Goal: Transaction & Acquisition: Purchase product/service

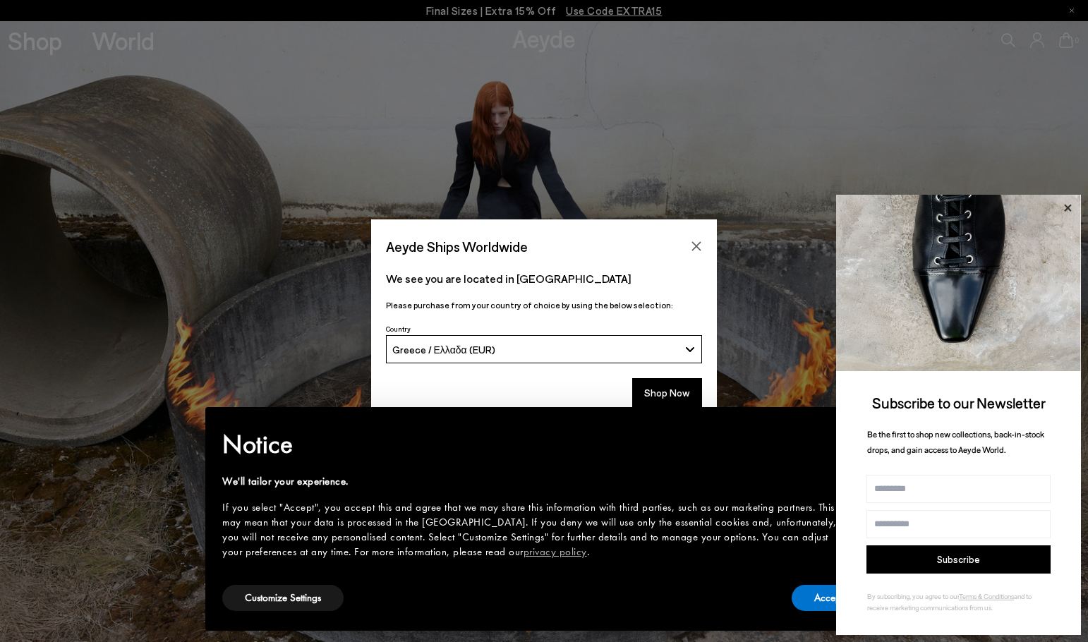
click at [1071, 207] on icon at bounding box center [1068, 208] width 18 height 18
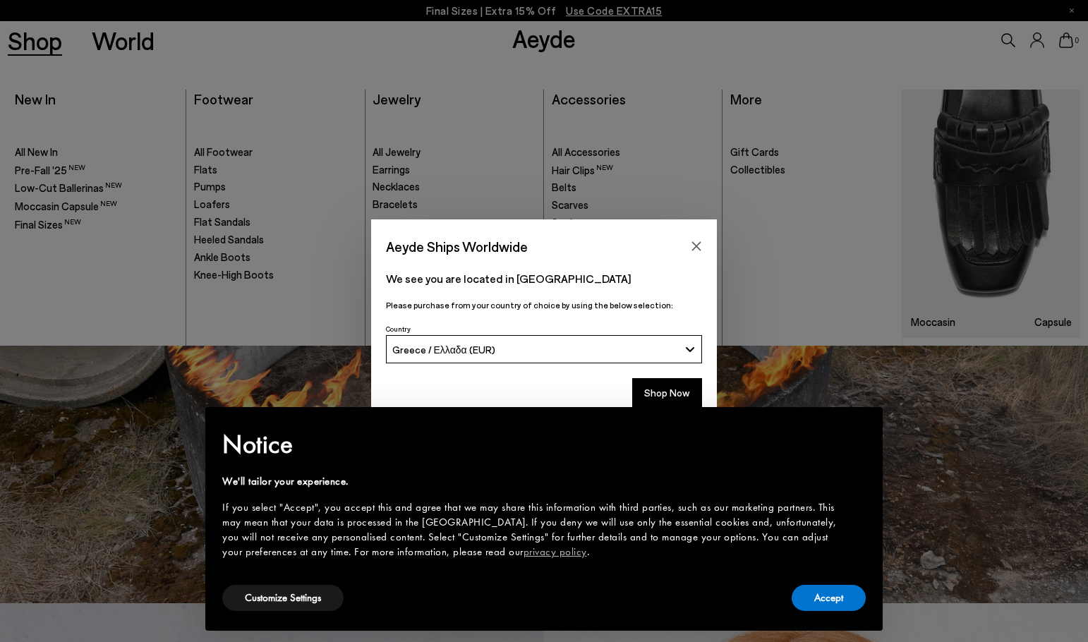
scroll to position [71, 0]
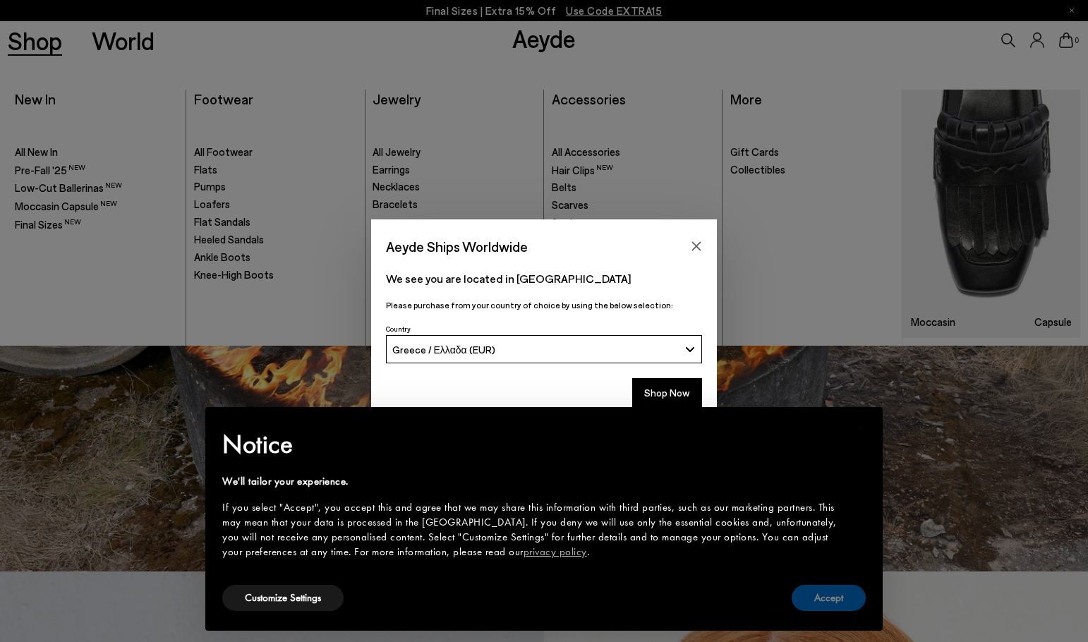
click at [843, 596] on button "Accept" at bounding box center [829, 598] width 74 height 26
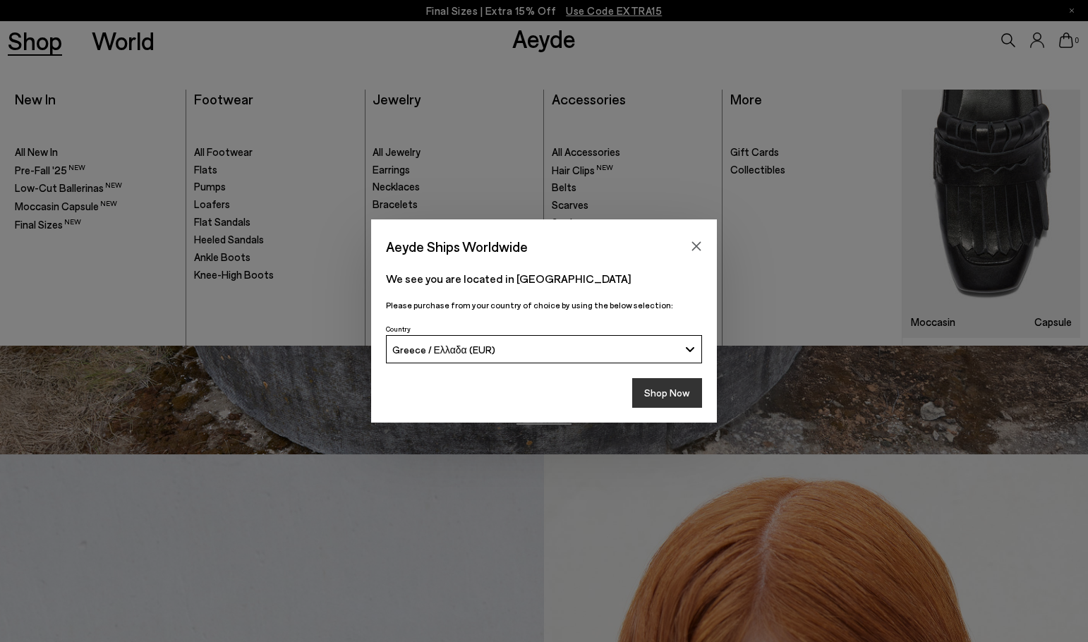
scroll to position [212, 0]
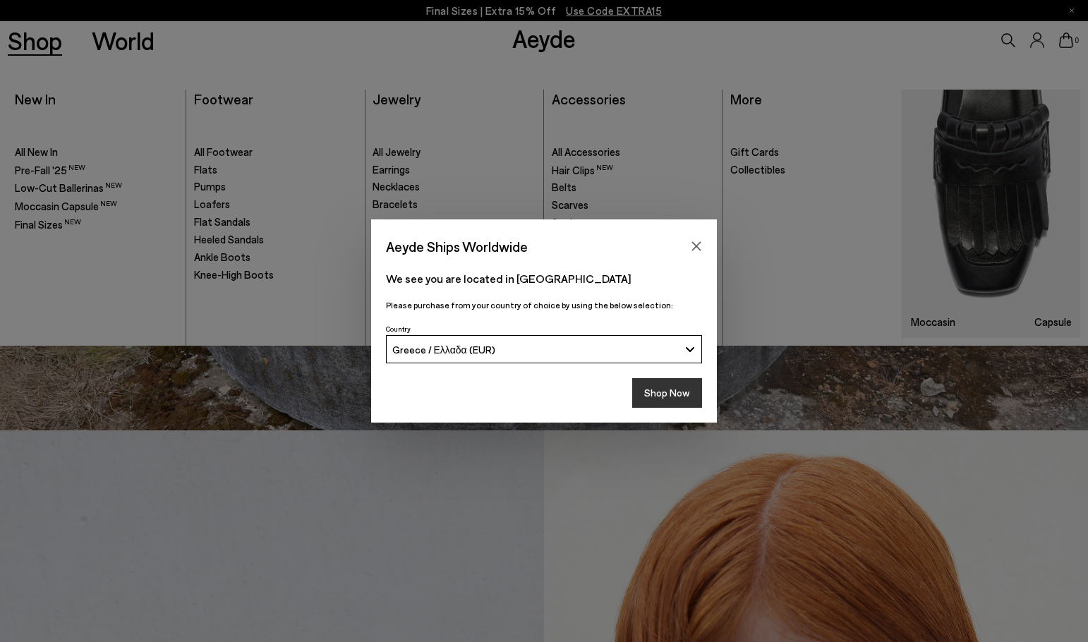
click at [671, 381] on button "Shop Now" at bounding box center [667, 393] width 70 height 30
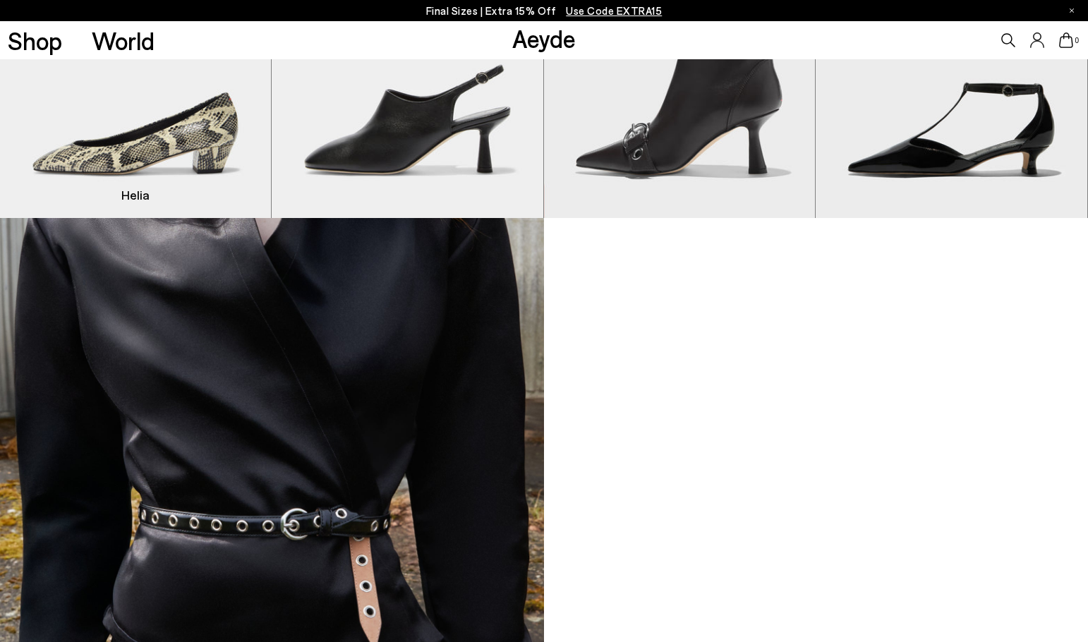
scroll to position [1412, 0]
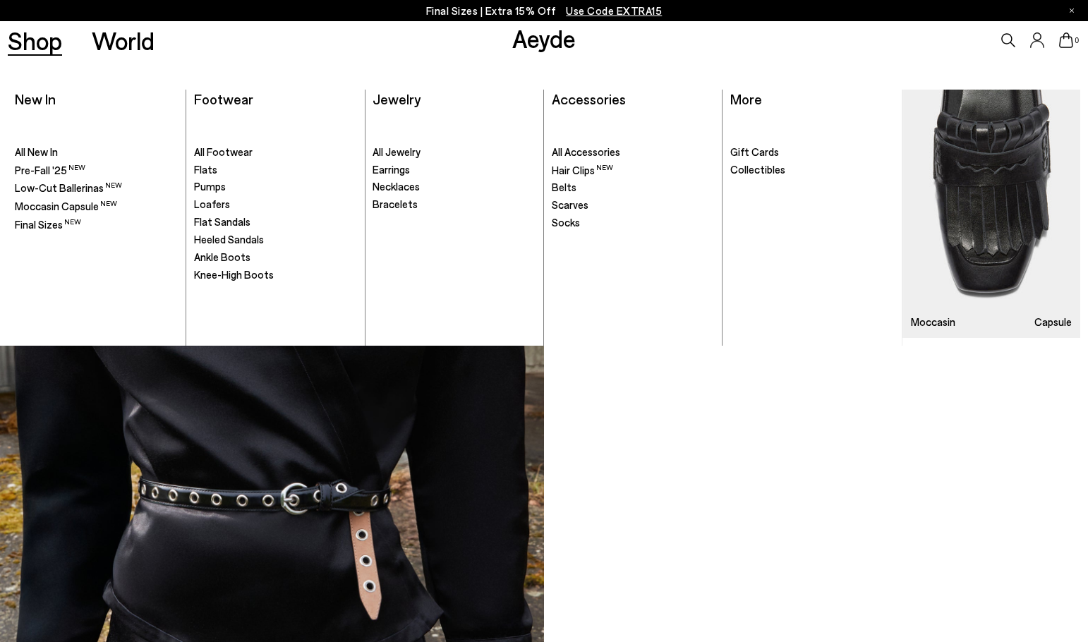
click at [48, 40] on link "Shop" at bounding box center [35, 40] width 54 height 25
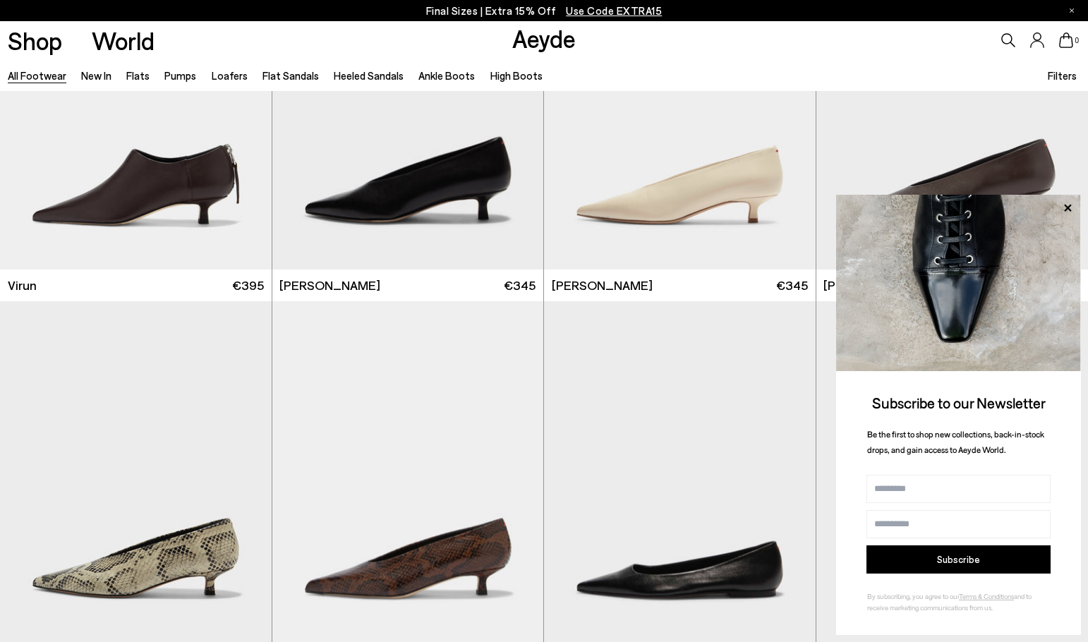
scroll to position [5152, 0]
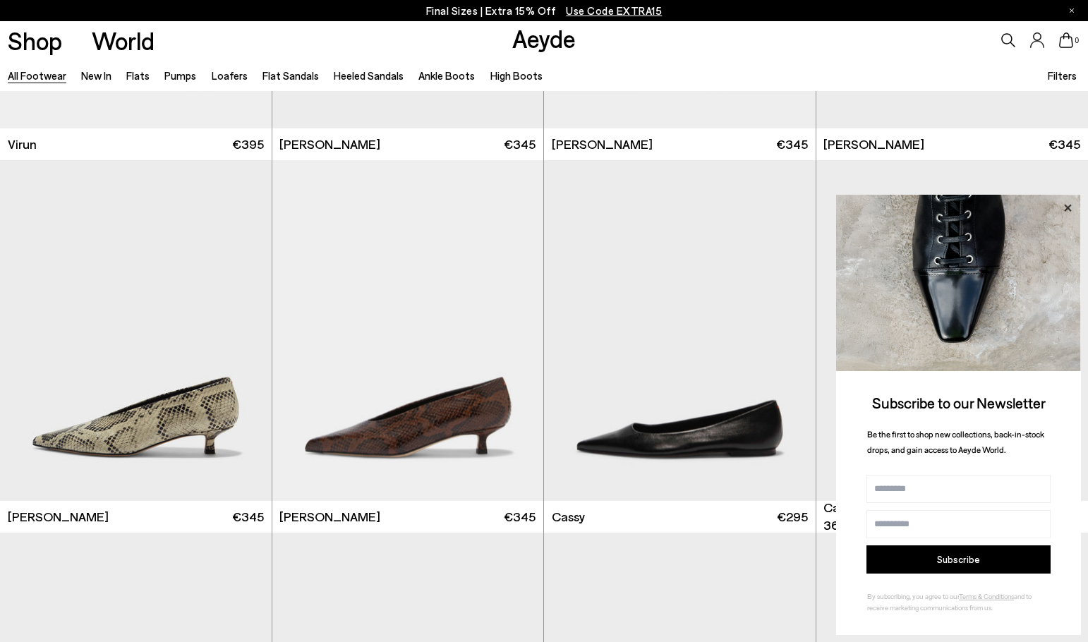
click at [1062, 208] on icon at bounding box center [1068, 208] width 18 height 18
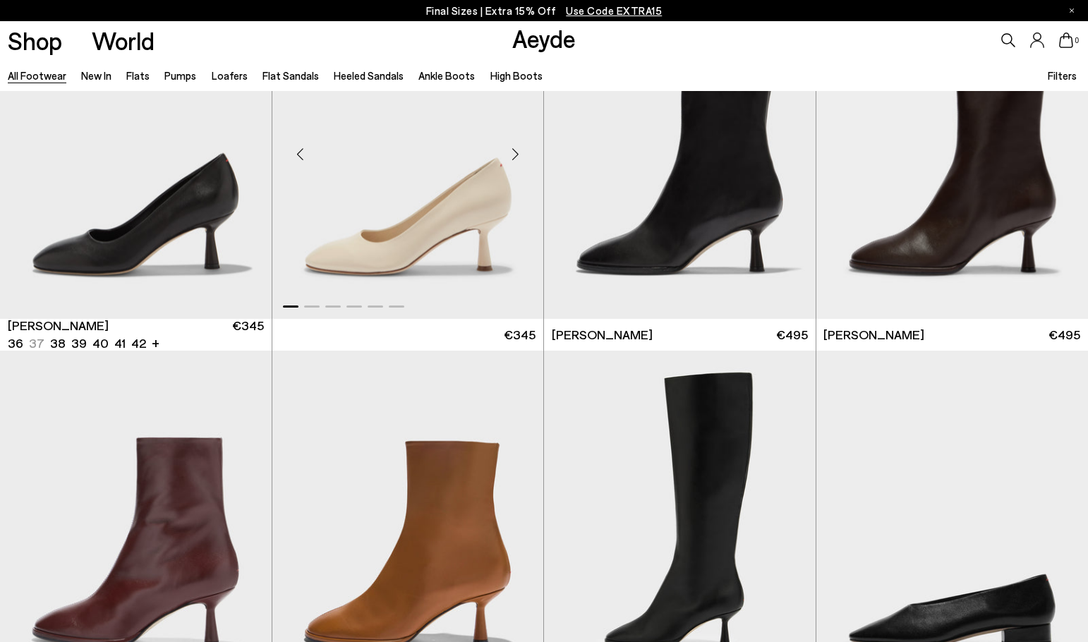
scroll to position [7058, 0]
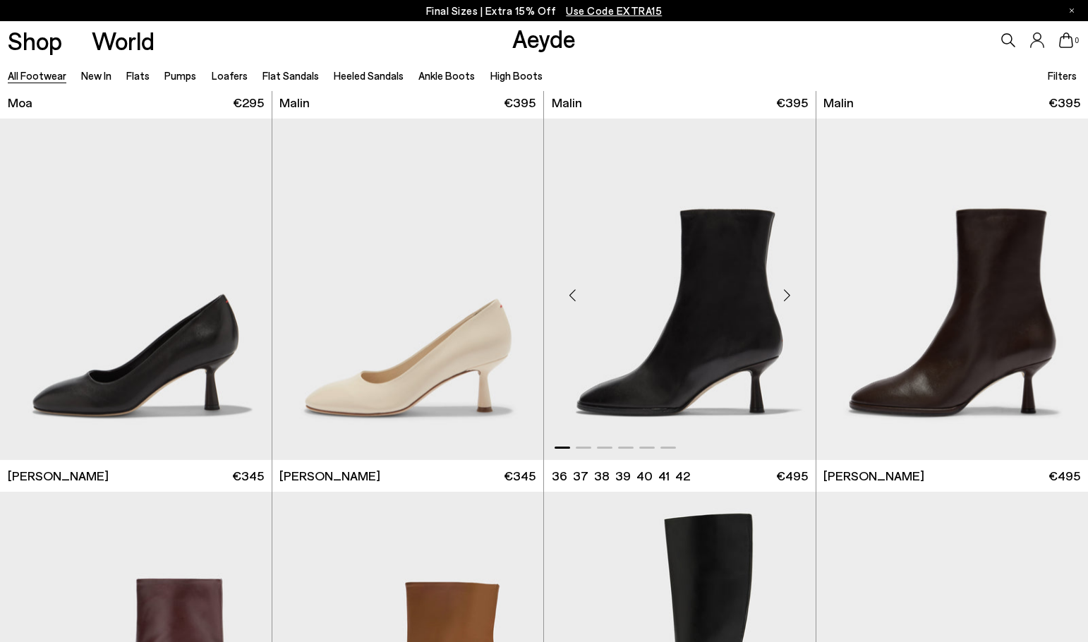
click at [790, 291] on div "Next slide" at bounding box center [787, 295] width 42 height 42
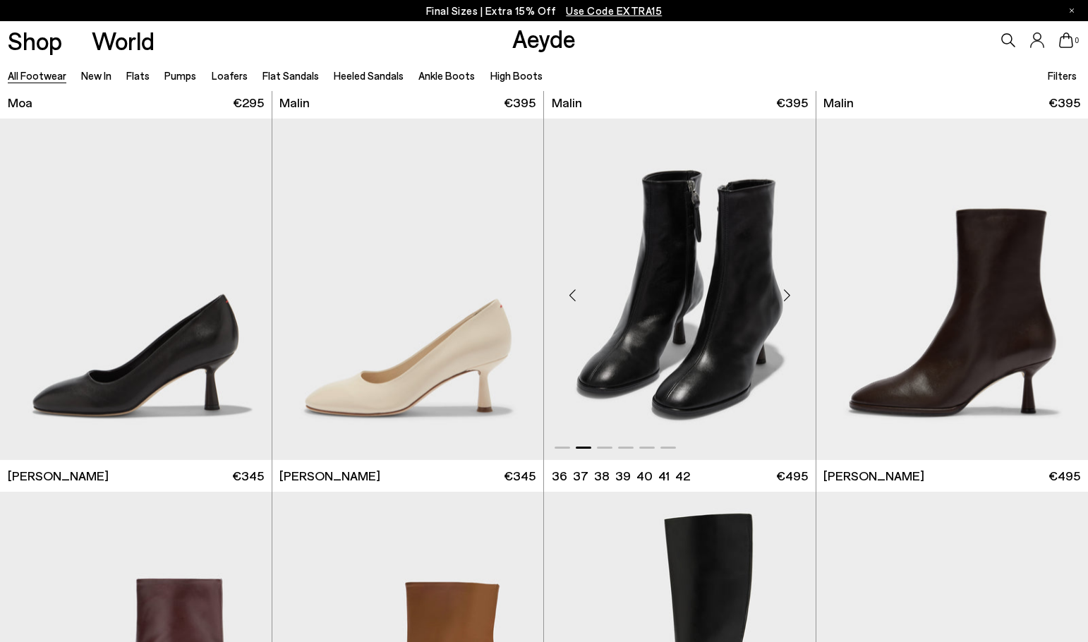
click at [790, 291] on div "Next slide" at bounding box center [787, 295] width 42 height 42
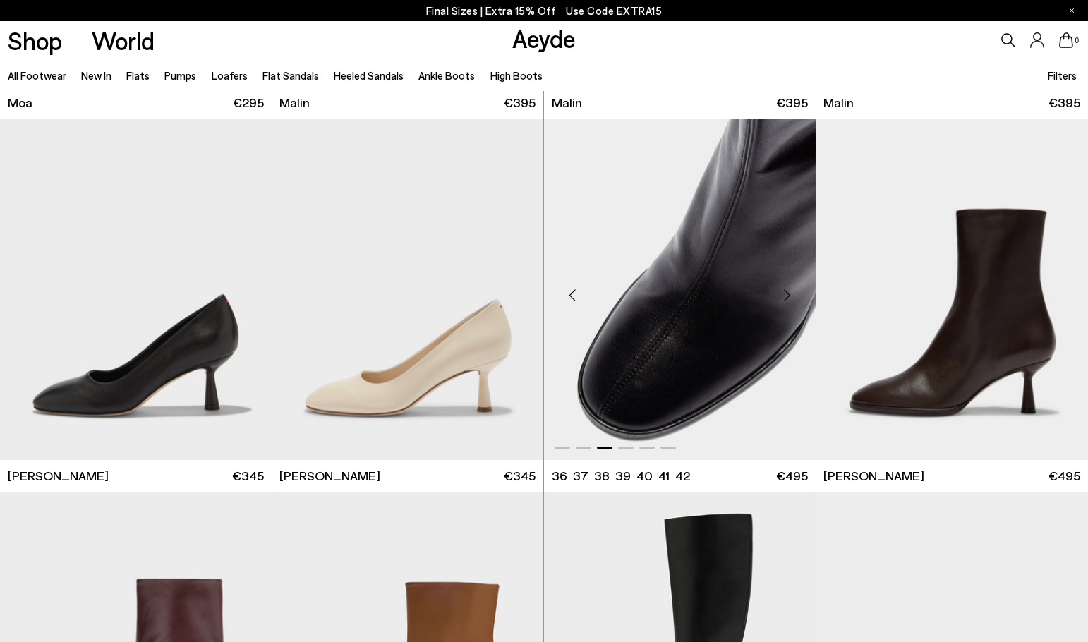
click at [790, 291] on div "Next slide" at bounding box center [787, 295] width 42 height 42
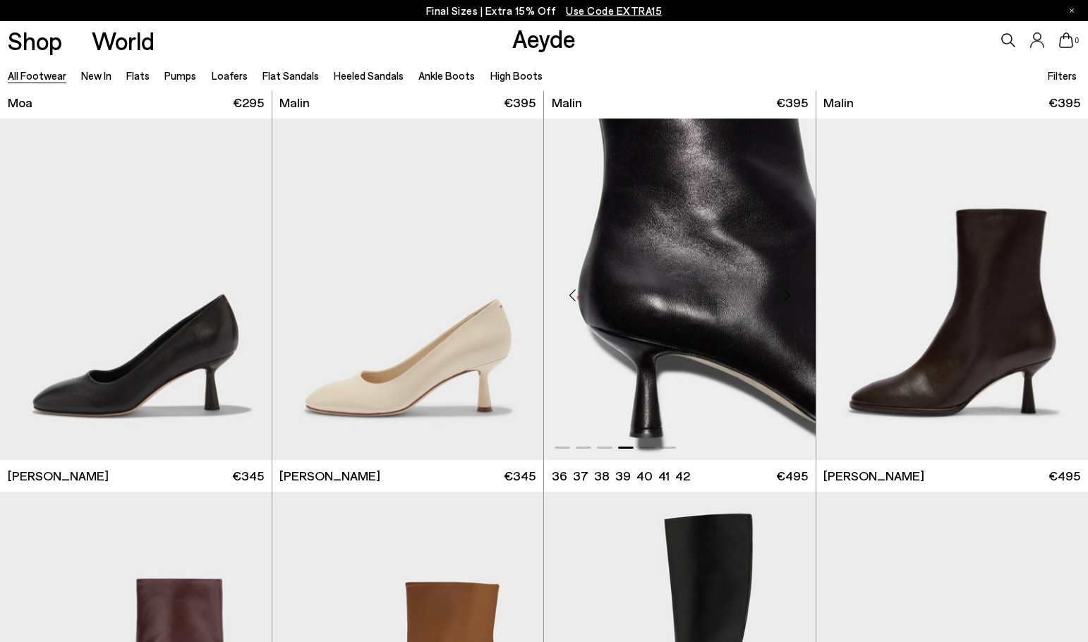
click at [790, 291] on div "Next slide" at bounding box center [787, 295] width 42 height 42
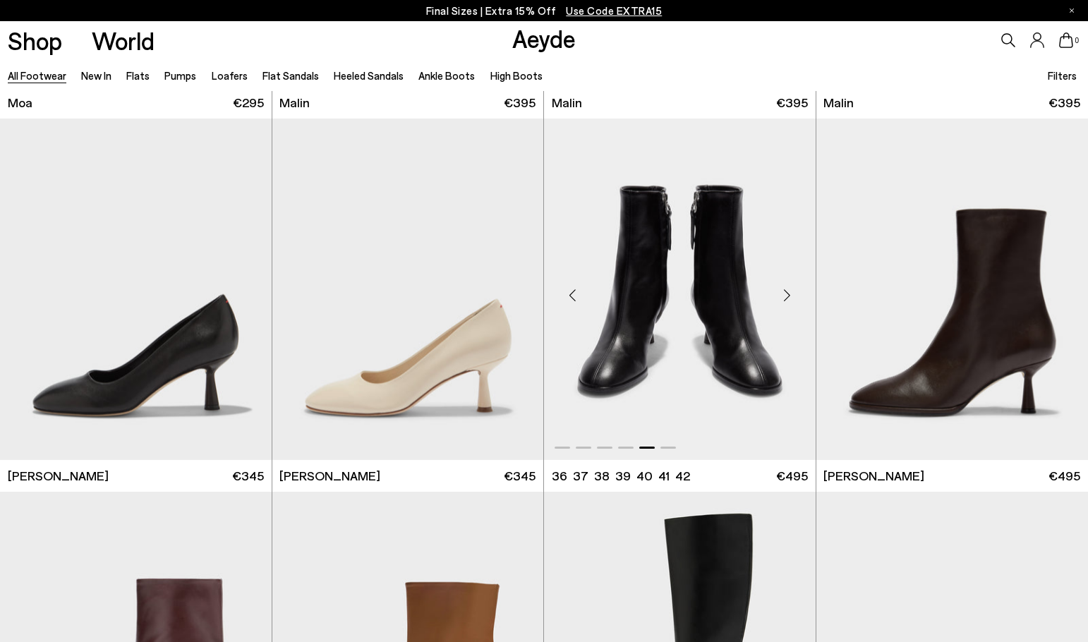
click at [790, 291] on div "Next slide" at bounding box center [787, 295] width 42 height 42
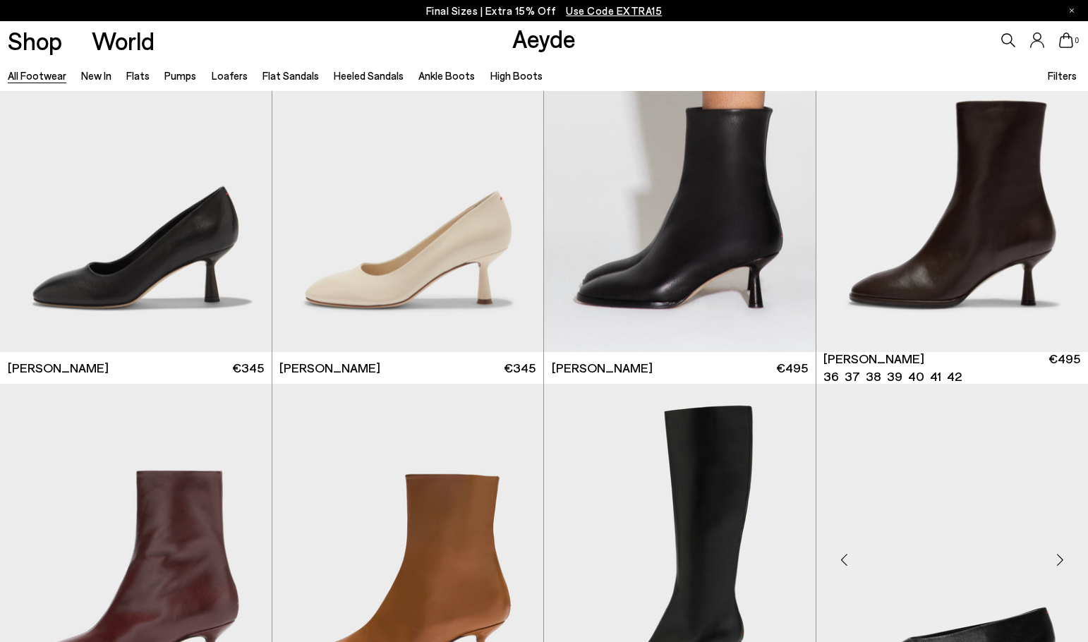
scroll to position [7411, 0]
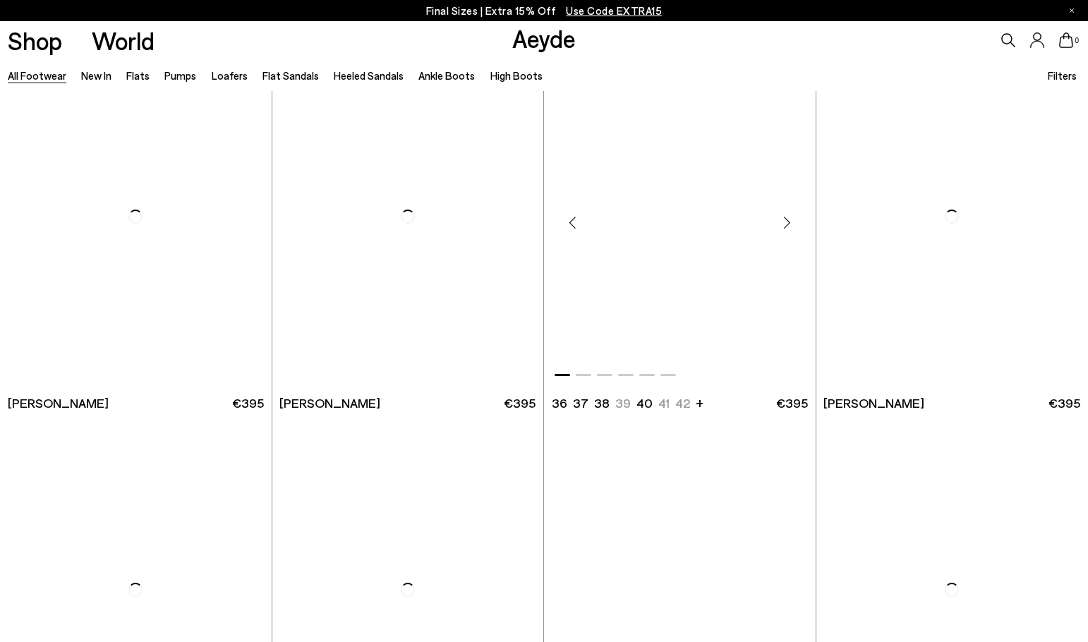
scroll to position [11152, 0]
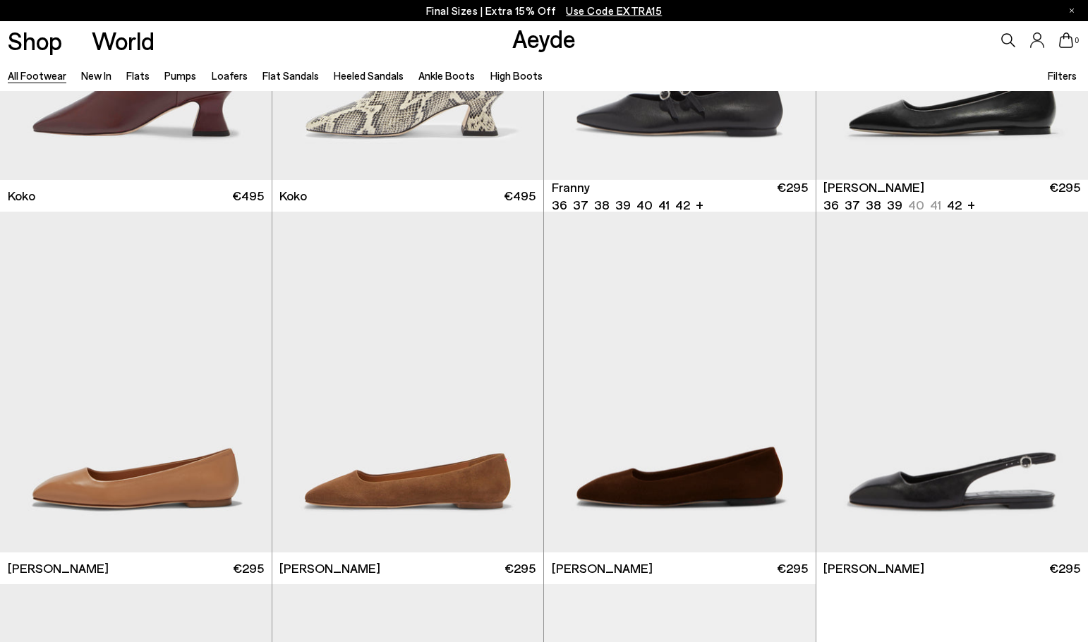
scroll to position [11857, 0]
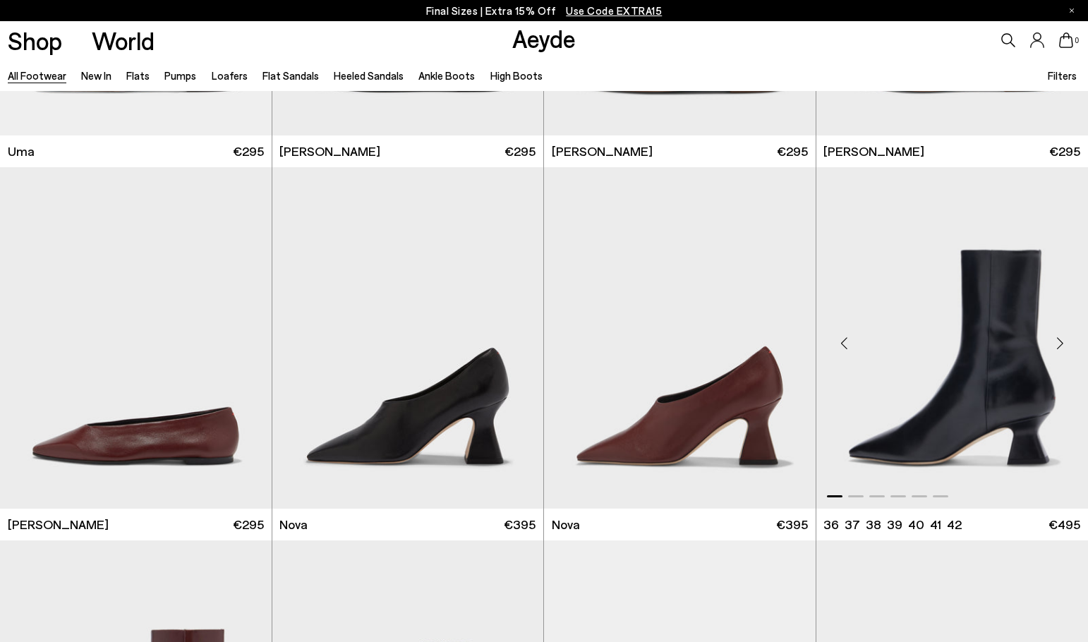
click at [1059, 346] on div "Next slide" at bounding box center [1060, 344] width 42 height 42
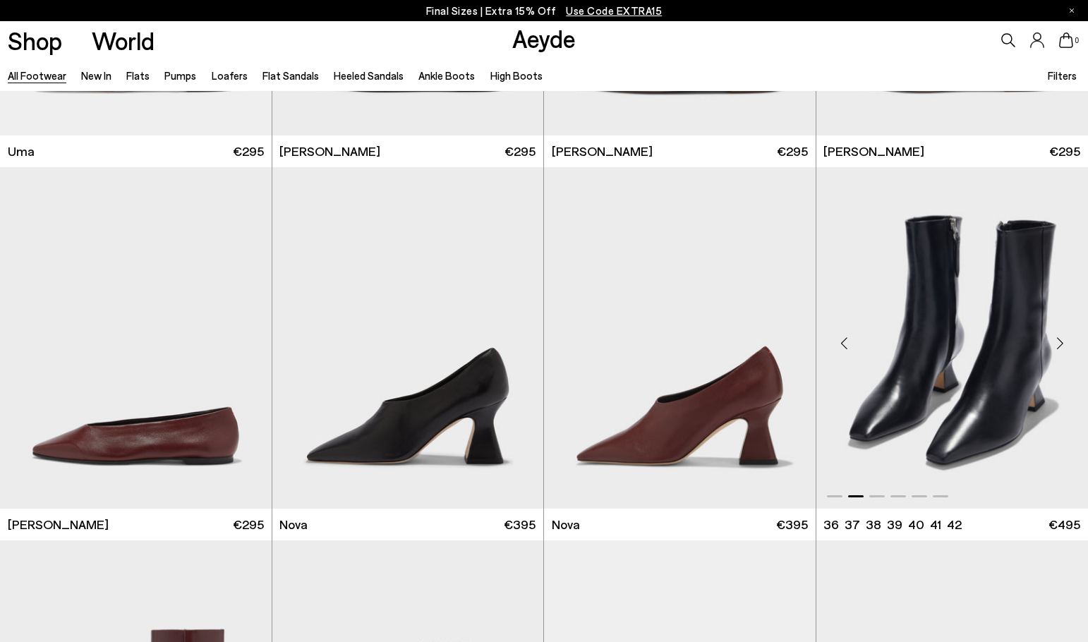
click at [1059, 346] on div "Next slide" at bounding box center [1060, 344] width 42 height 42
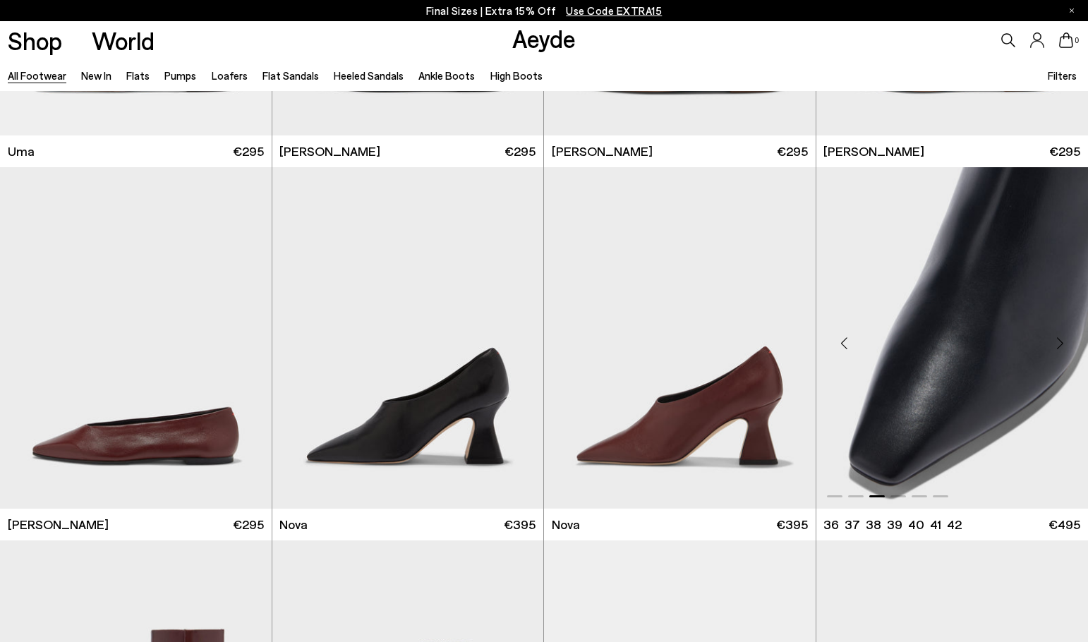
click at [1059, 346] on div "Next slide" at bounding box center [1060, 344] width 42 height 42
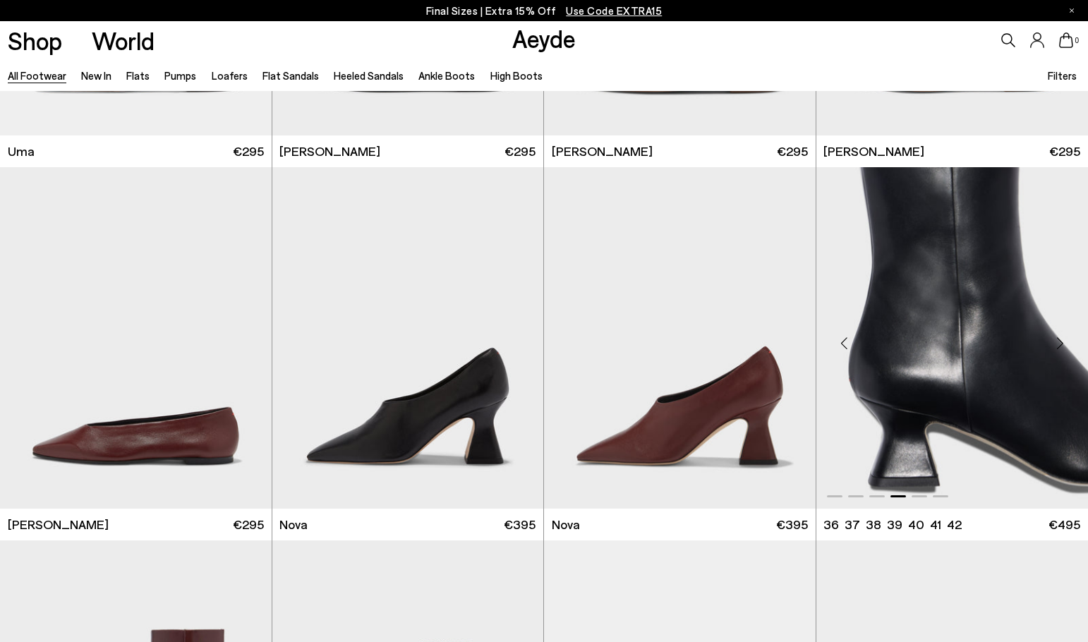
click at [1059, 346] on div "Next slide" at bounding box center [1060, 344] width 42 height 42
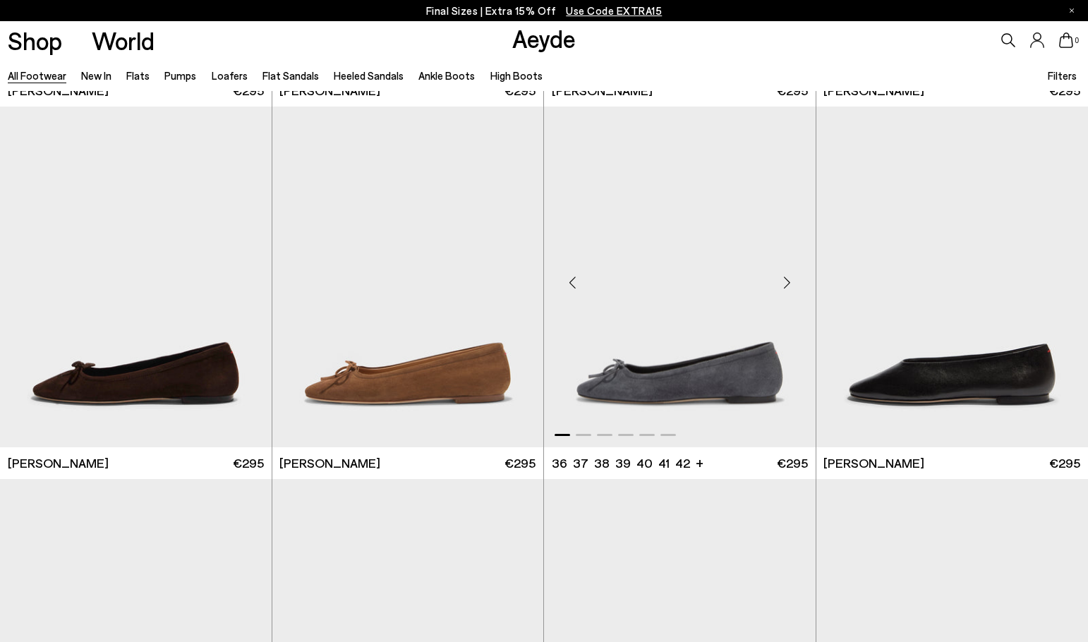
scroll to position [13507, 0]
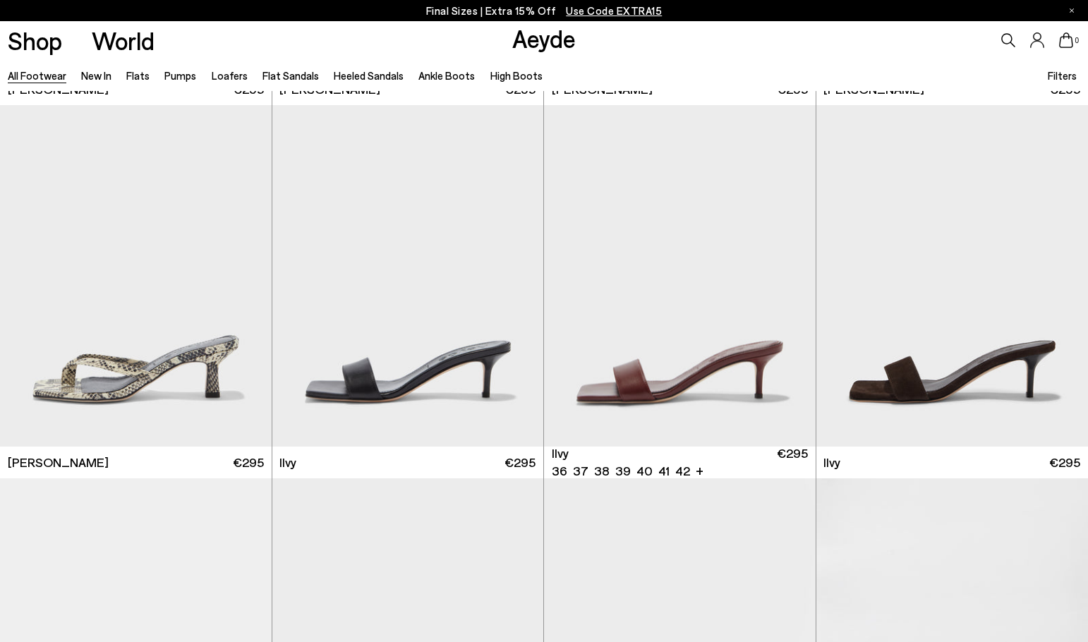
scroll to position [16088, 0]
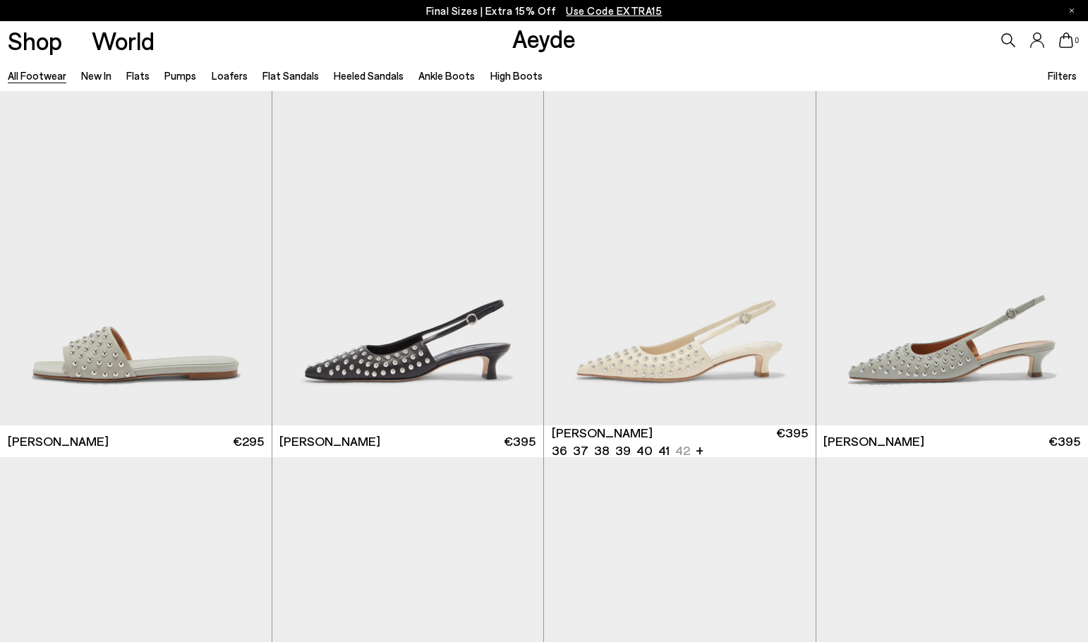
scroll to position [18394, 0]
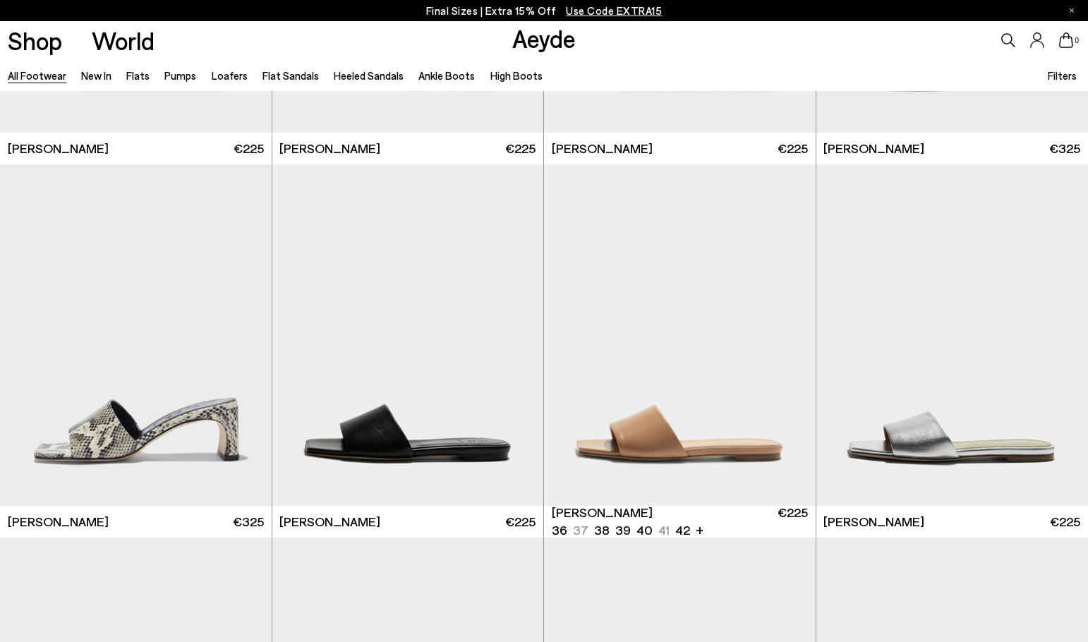
scroll to position [19783, 0]
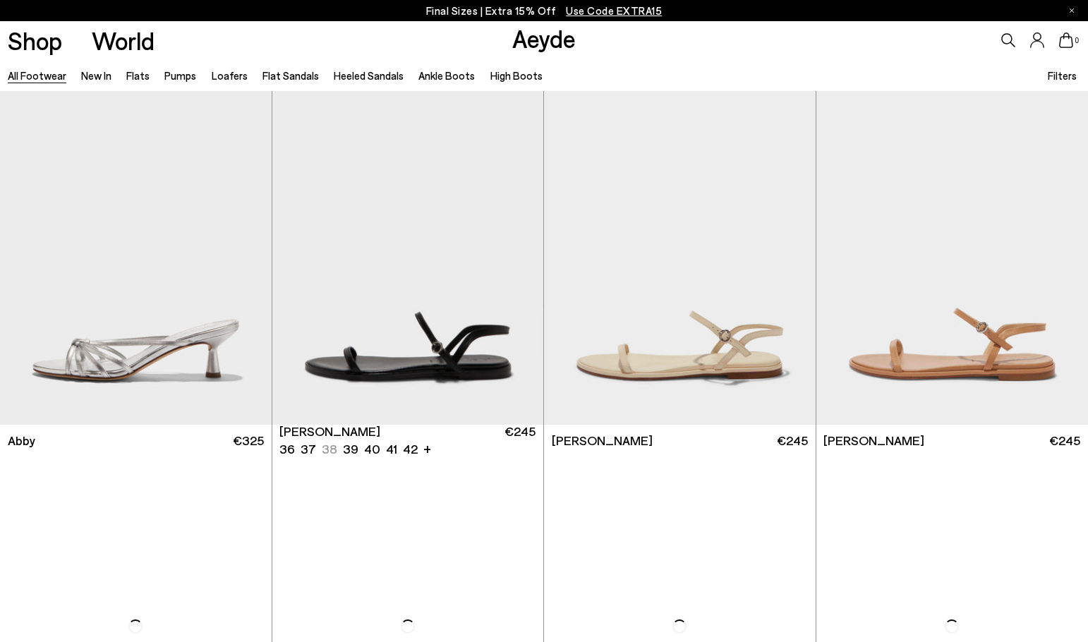
scroll to position [21244, 0]
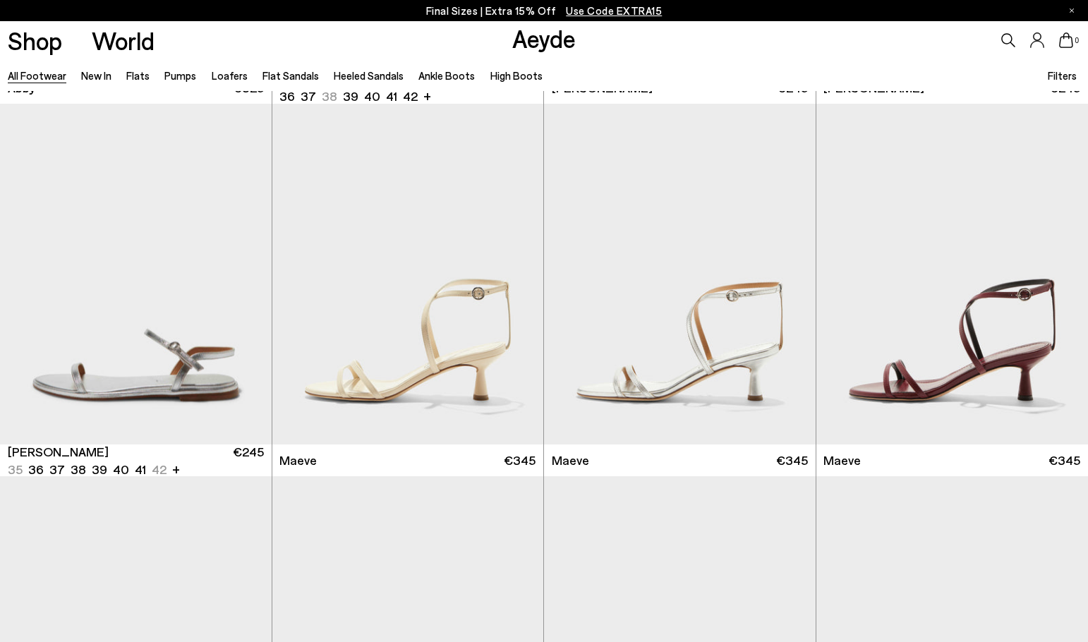
click at [788, 632] on div "Next slide" at bounding box center [787, 653] width 42 height 42
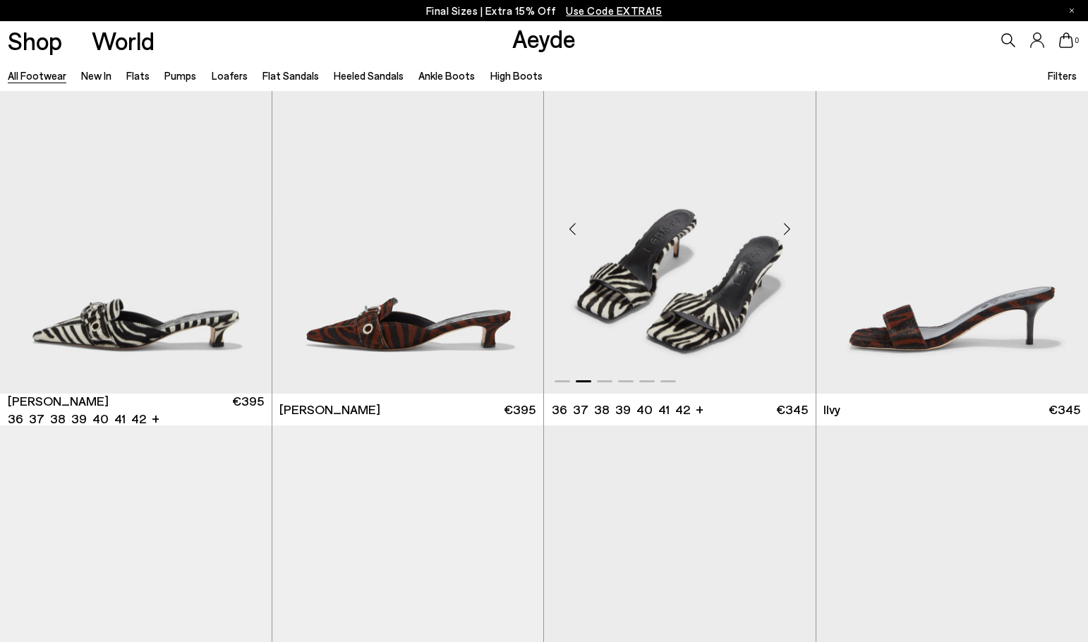
click at [788, 234] on div "Next slide" at bounding box center [787, 229] width 42 height 42
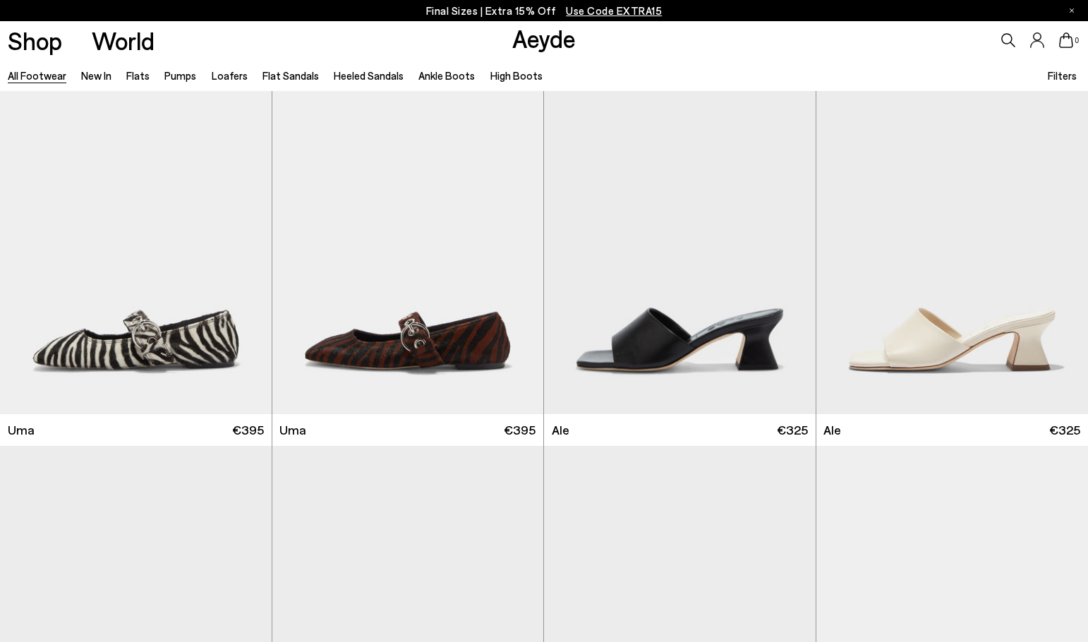
scroll to position [22797, 0]
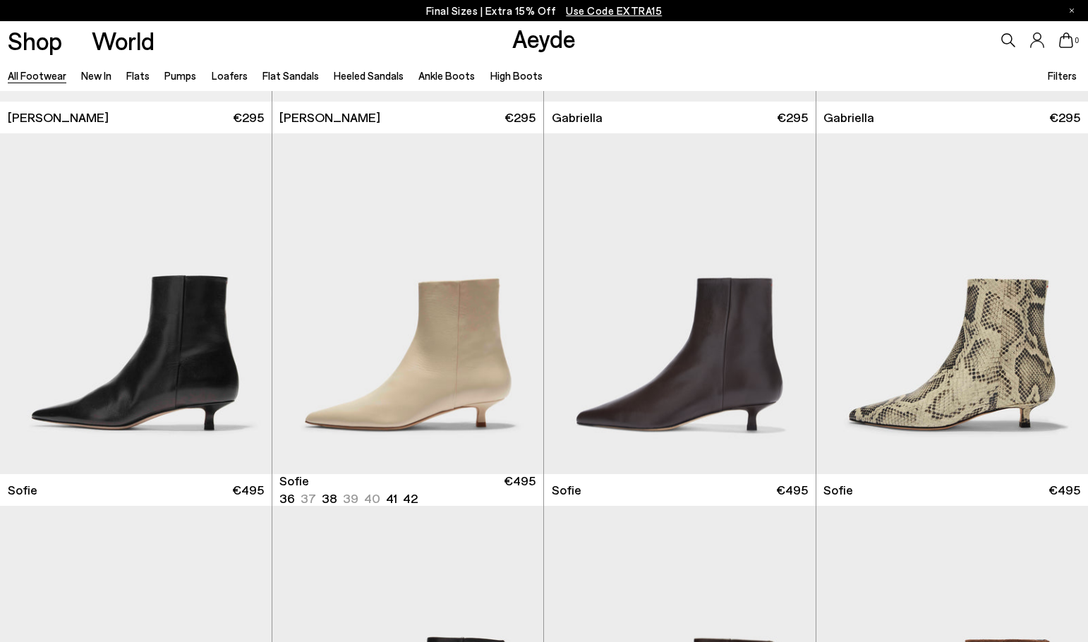
scroll to position [23573, 0]
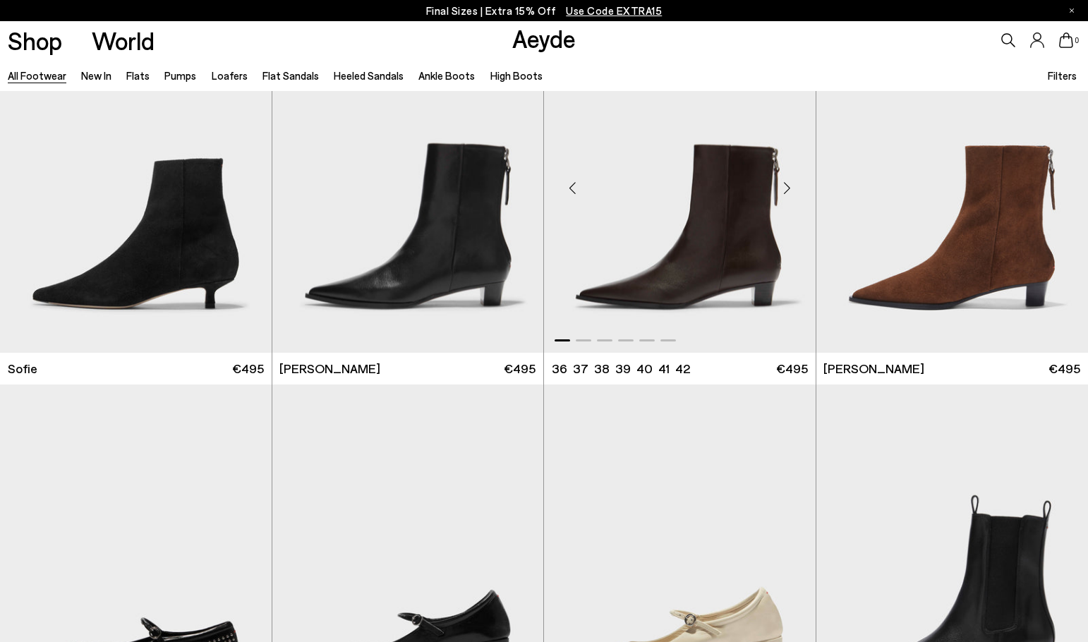
click at [788, 187] on div "Next slide" at bounding box center [787, 188] width 42 height 42
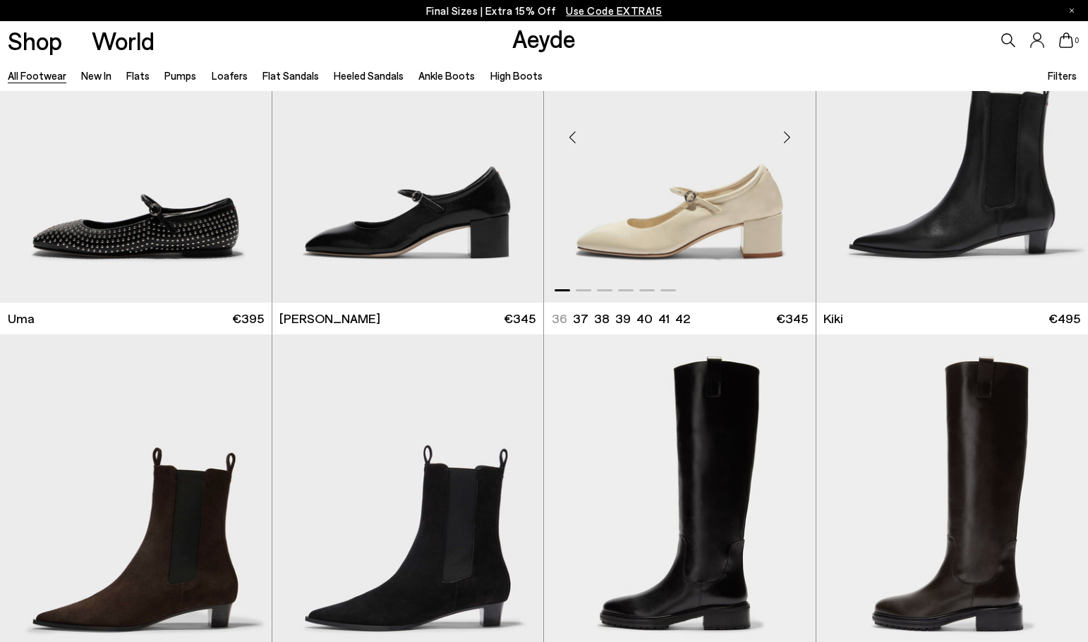
scroll to position [23926, 0]
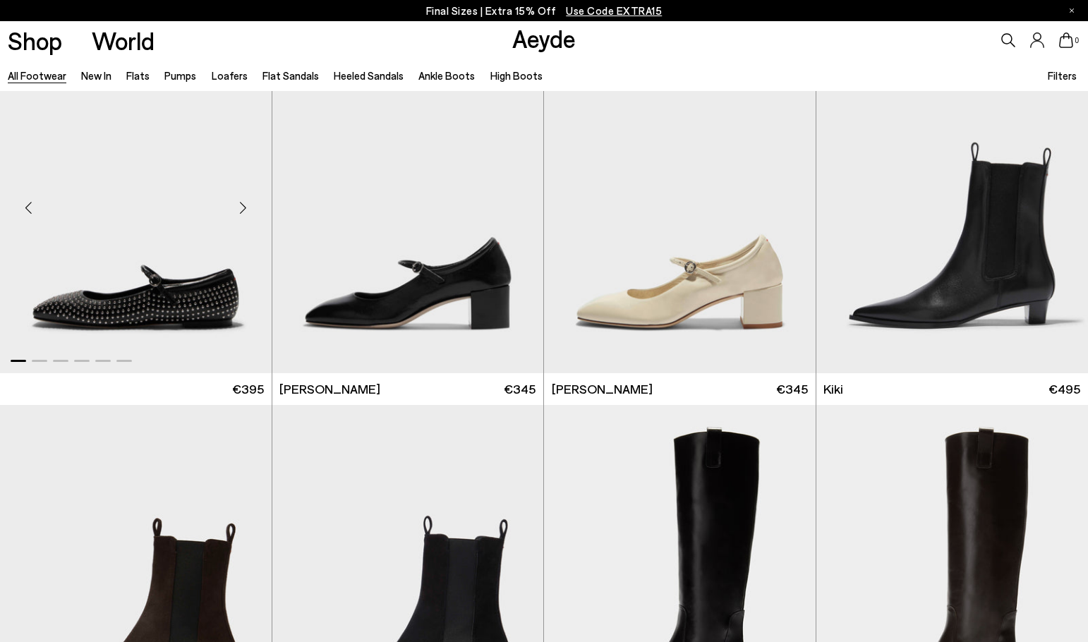
click at [241, 349] on div at bounding box center [136, 357] width 272 height 17
click at [245, 229] on div "Next slide" at bounding box center [243, 208] width 42 height 42
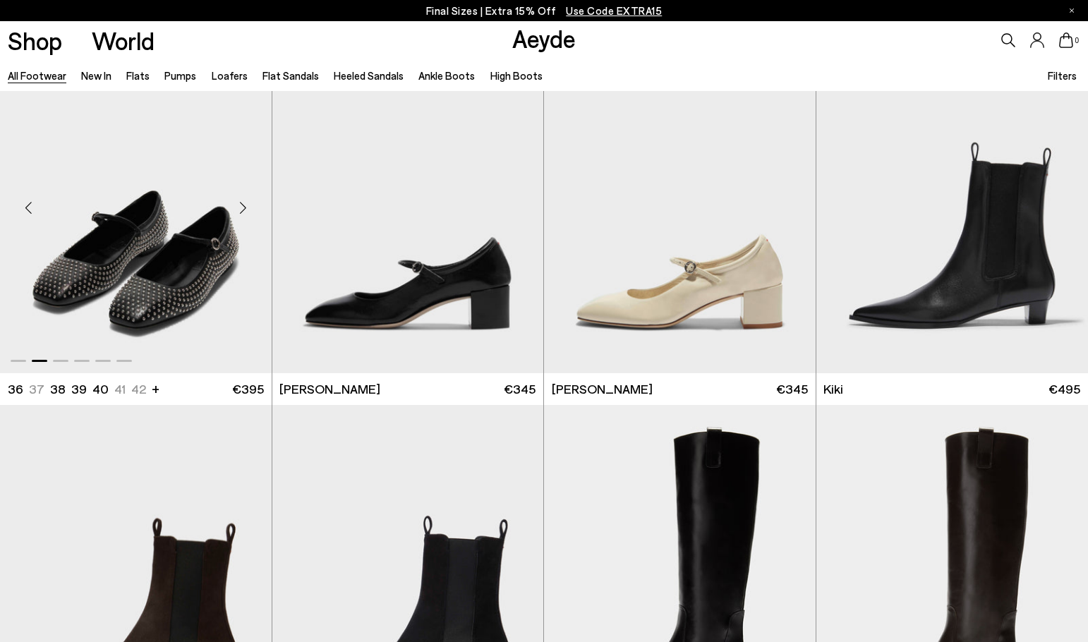
click at [245, 229] on div "Next slide" at bounding box center [243, 208] width 42 height 42
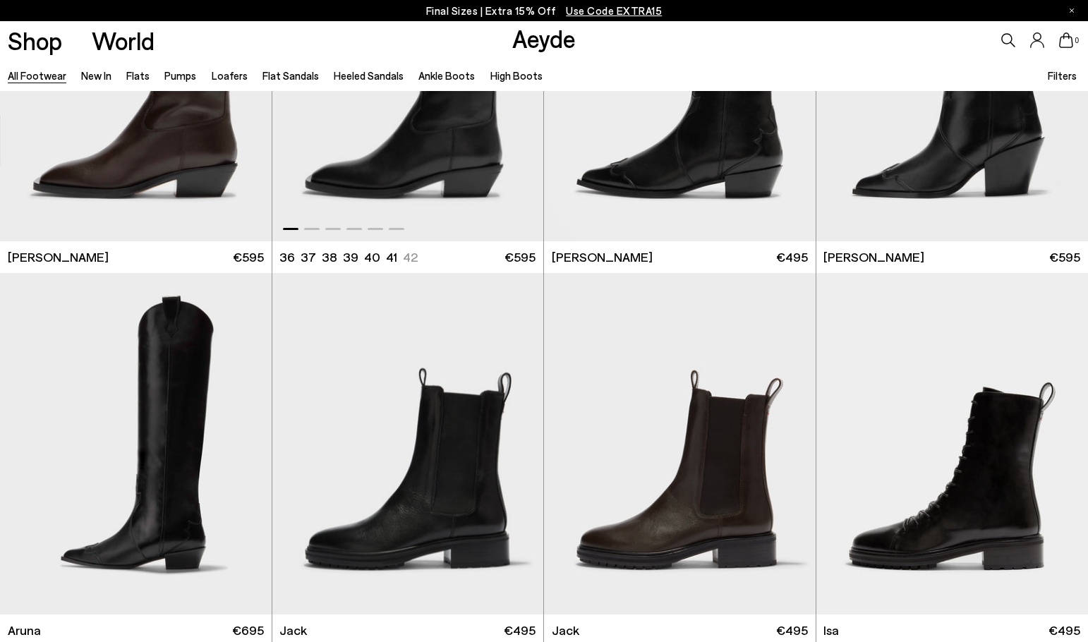
scroll to position [24562, 0]
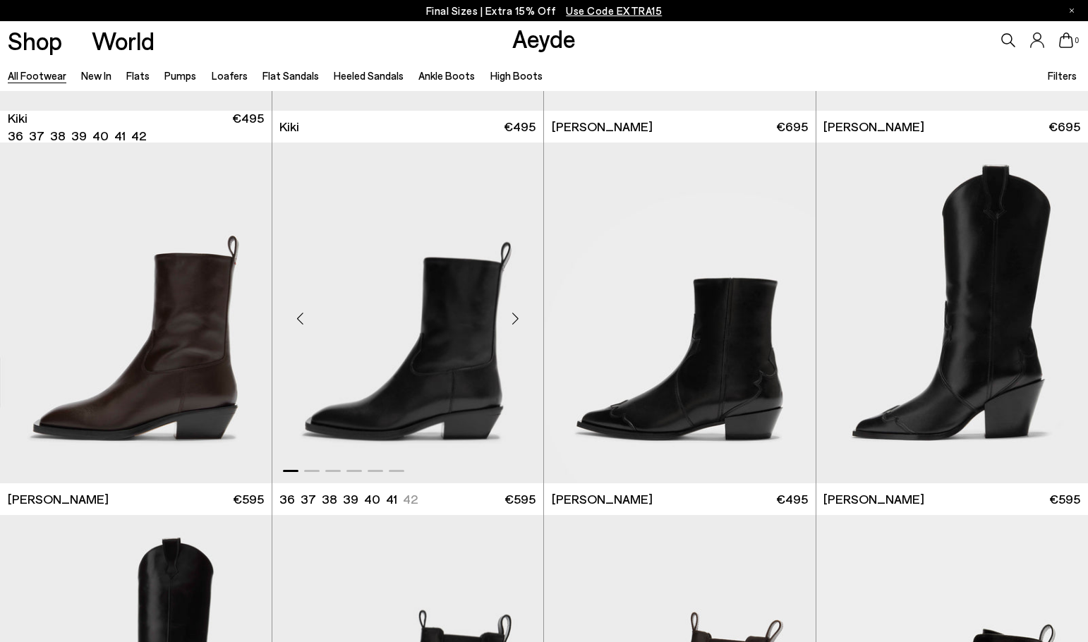
click at [516, 320] on div "Next slide" at bounding box center [515, 319] width 42 height 42
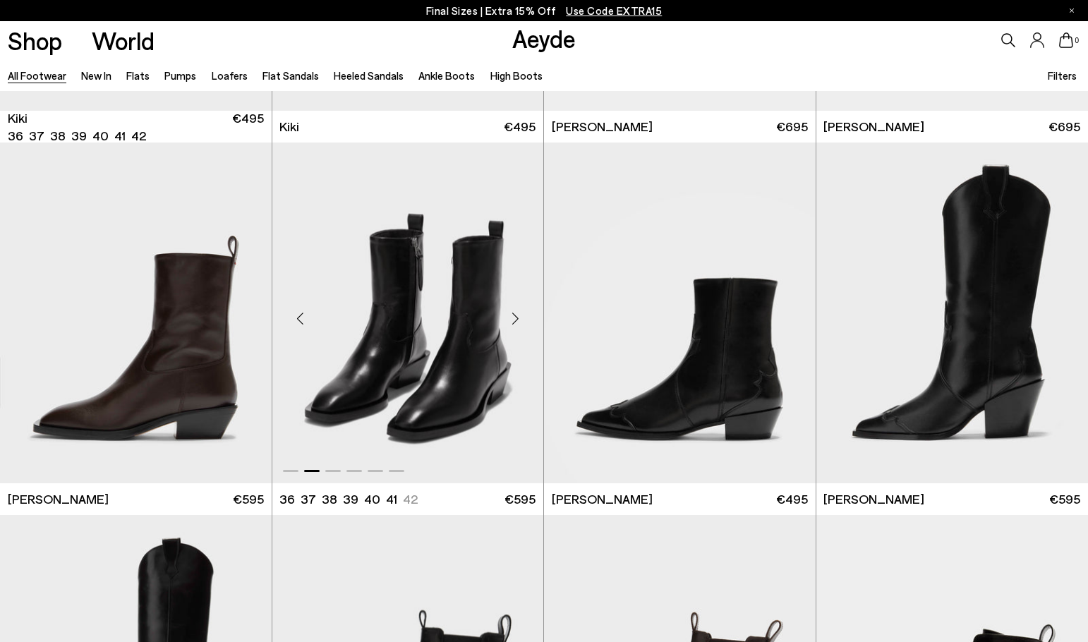
click at [516, 320] on div "Next slide" at bounding box center [515, 319] width 42 height 42
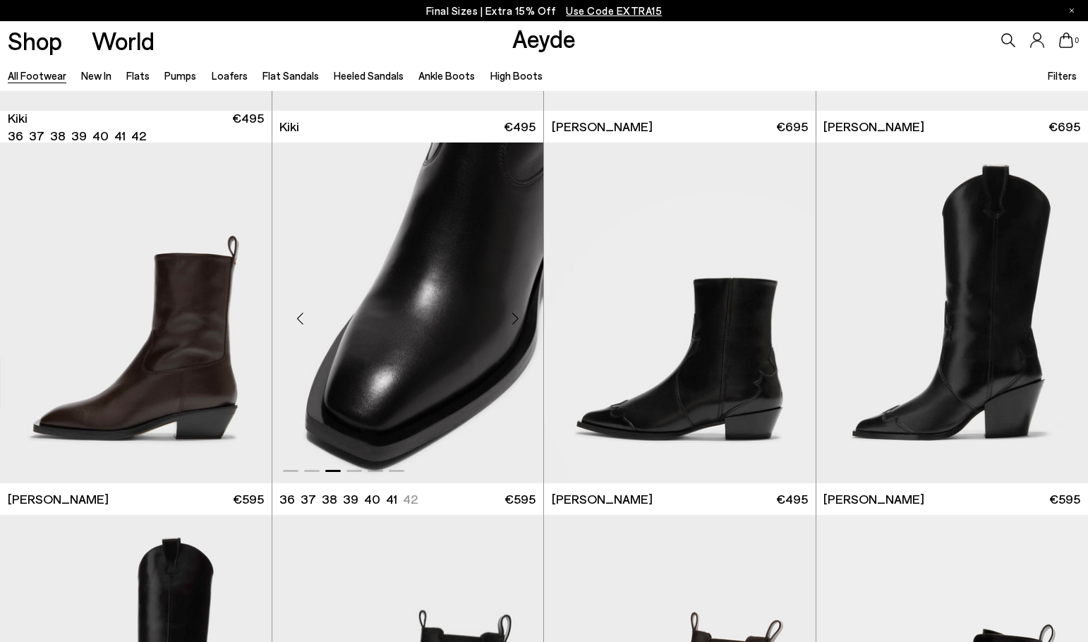
click at [516, 320] on div "Next slide" at bounding box center [515, 319] width 42 height 42
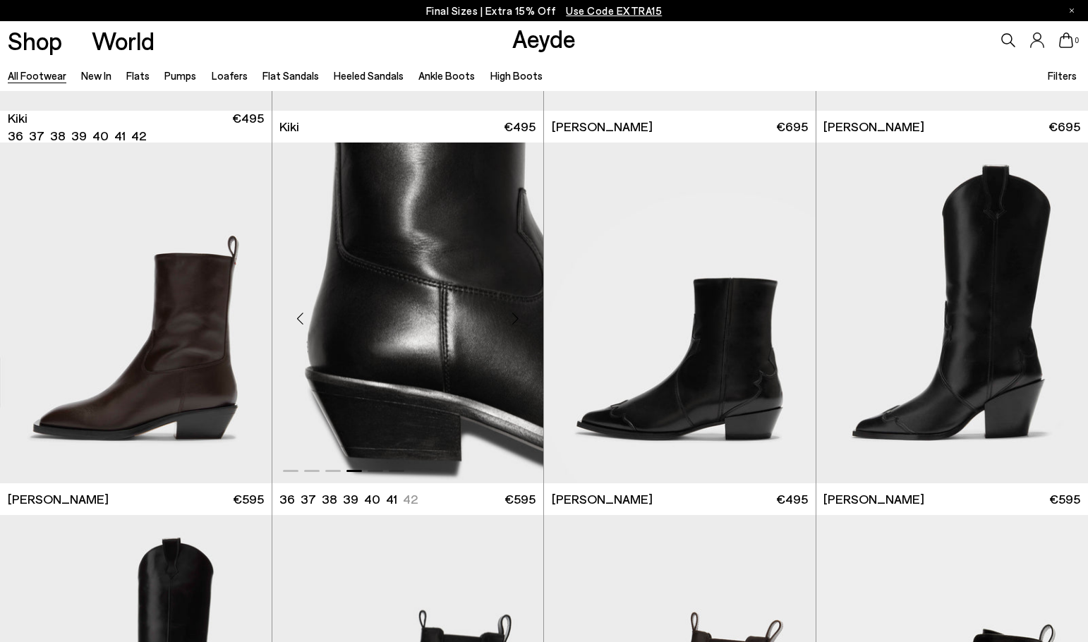
click at [516, 320] on div "Next slide" at bounding box center [515, 319] width 42 height 42
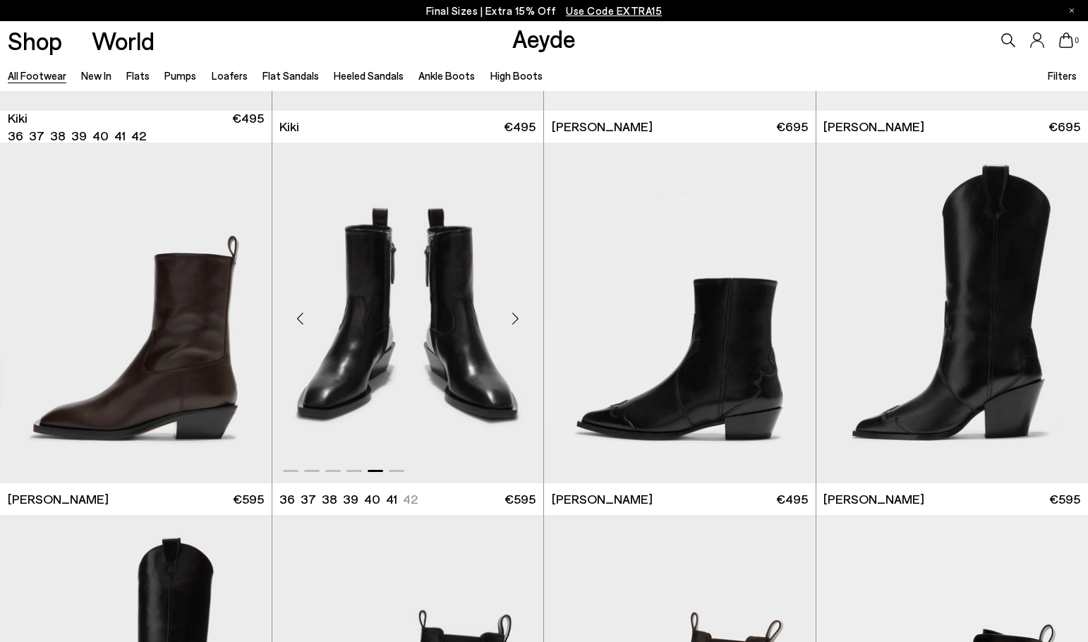
click at [516, 320] on div "Next slide" at bounding box center [515, 319] width 42 height 42
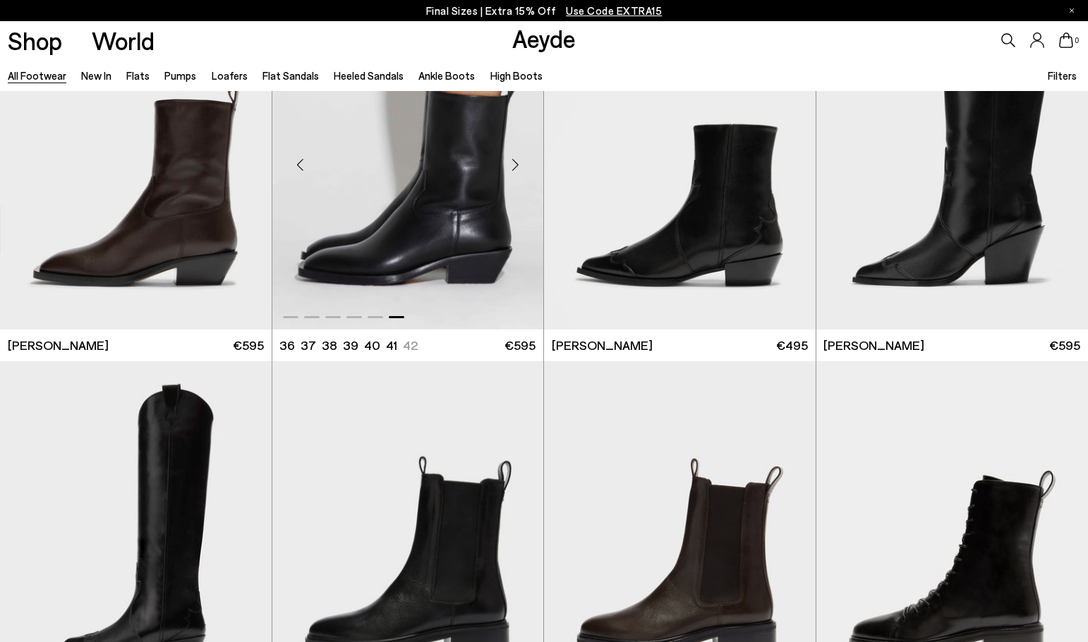
scroll to position [24914, 0]
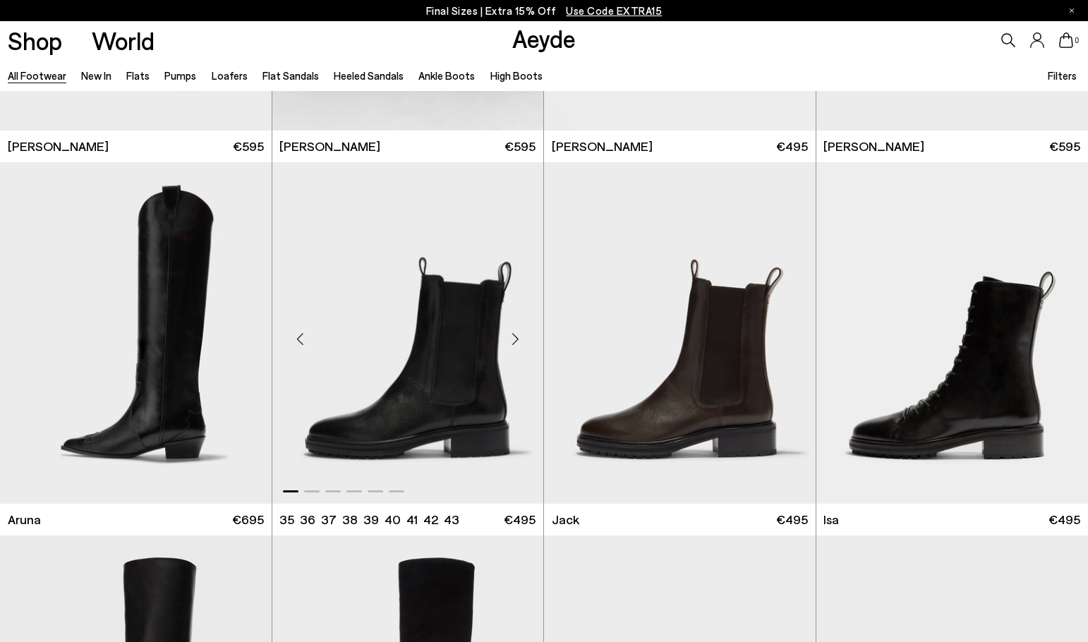
click at [516, 339] on div "Next slide" at bounding box center [515, 339] width 42 height 42
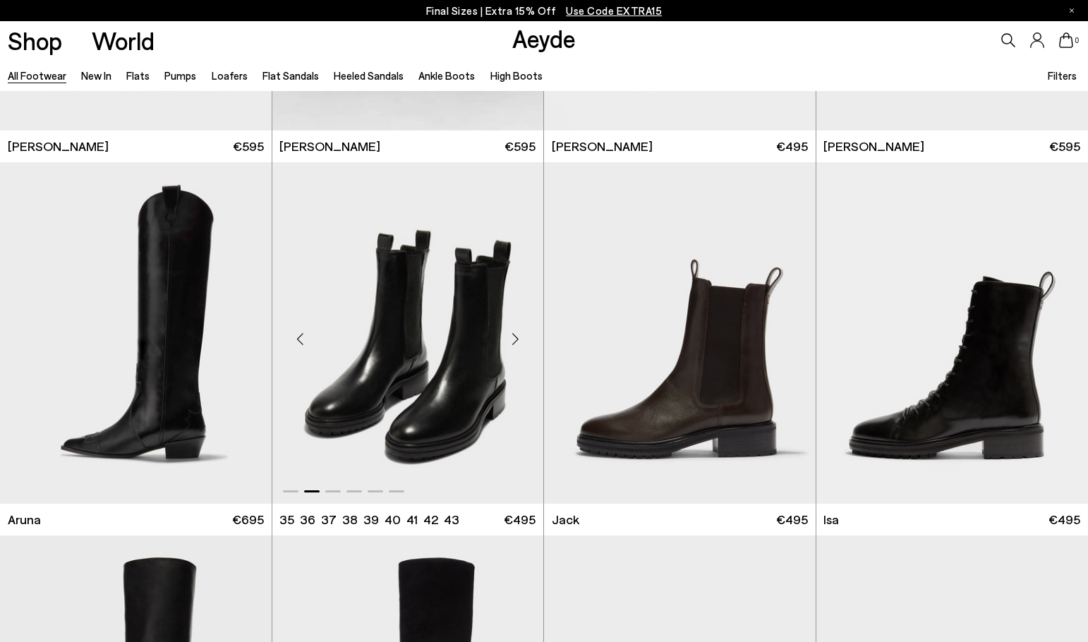
click at [516, 339] on div "Next slide" at bounding box center [515, 339] width 42 height 42
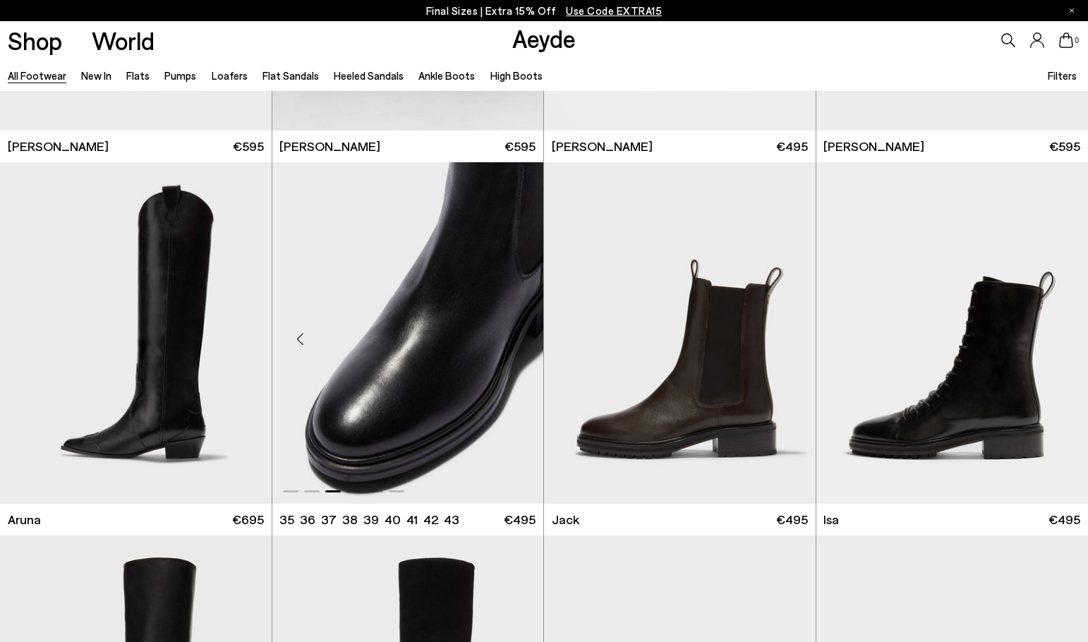
click at [516, 339] on div "Next slide" at bounding box center [515, 339] width 42 height 42
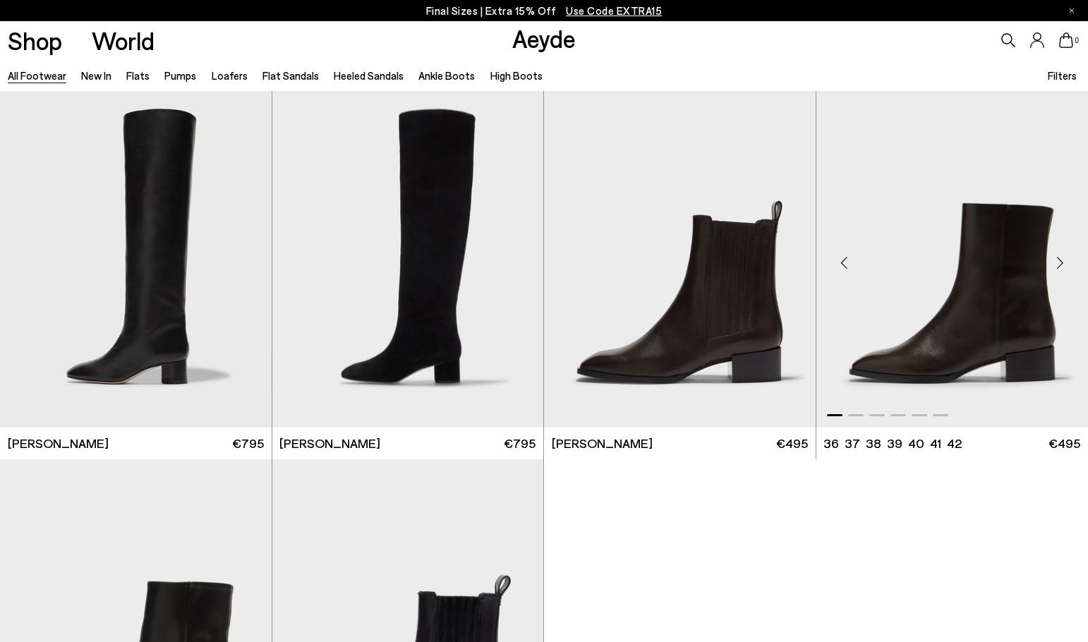
scroll to position [25338, 0]
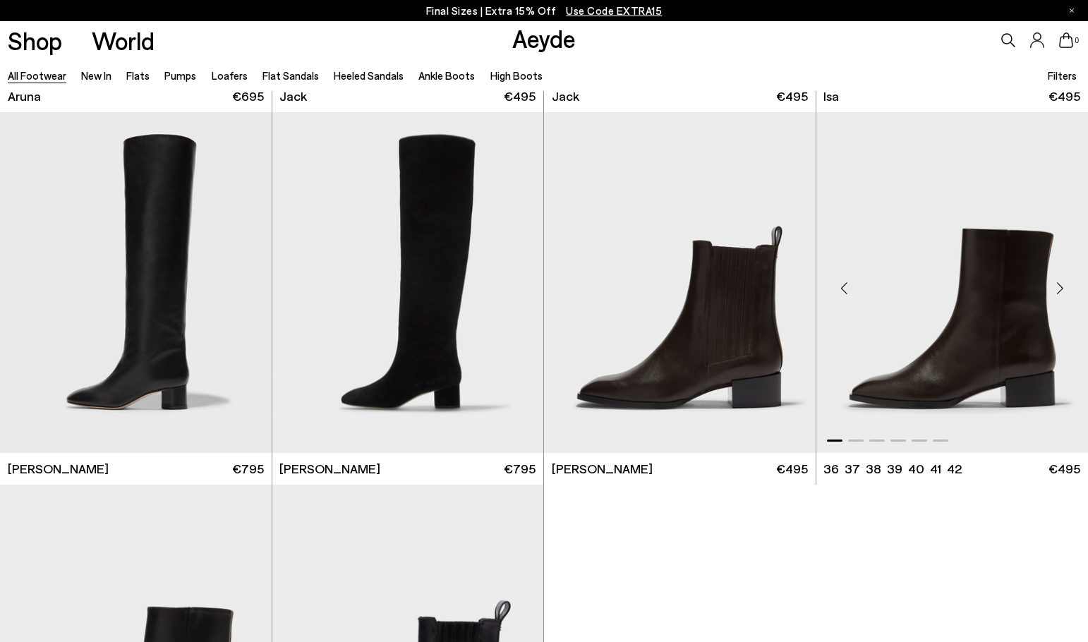
click at [1061, 285] on div "Next slide" at bounding box center [1060, 288] width 42 height 42
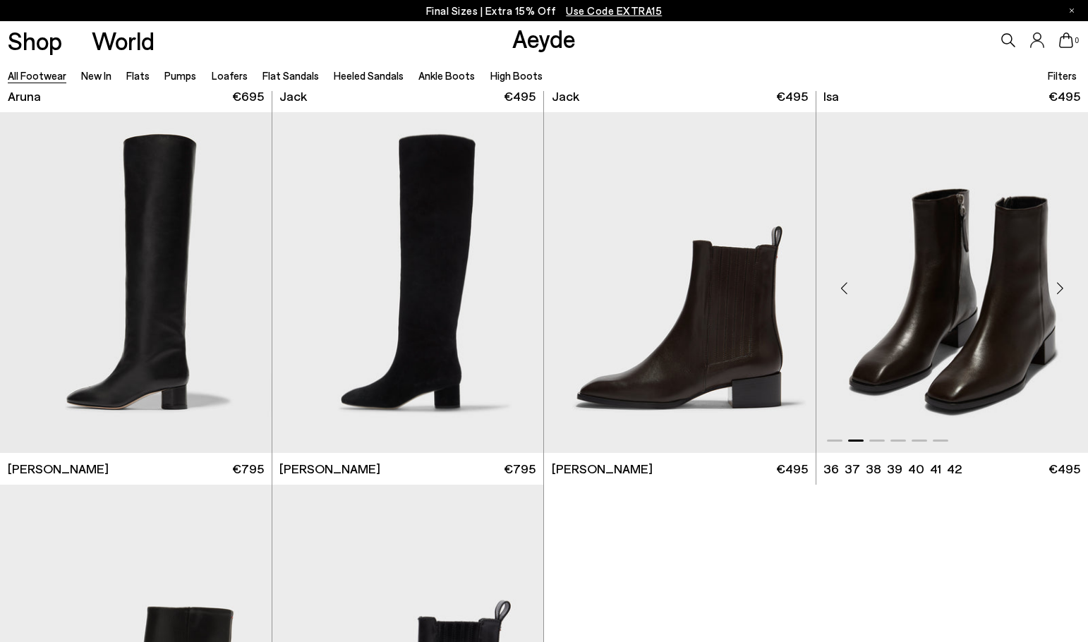
click at [1061, 285] on div "Next slide" at bounding box center [1060, 288] width 42 height 42
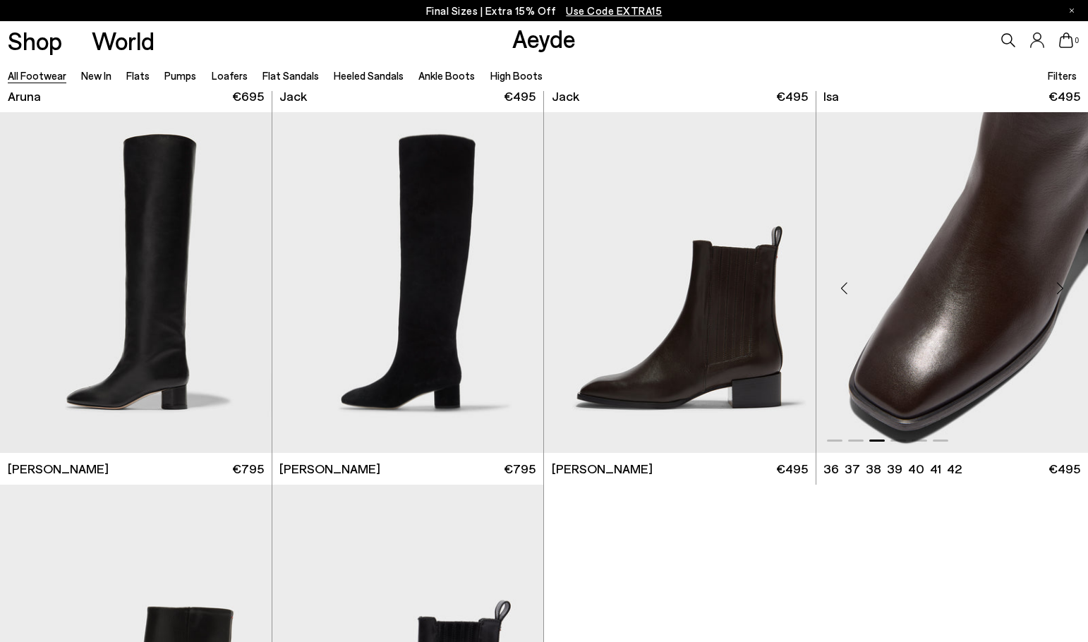
click at [1061, 285] on div "Next slide" at bounding box center [1060, 288] width 42 height 42
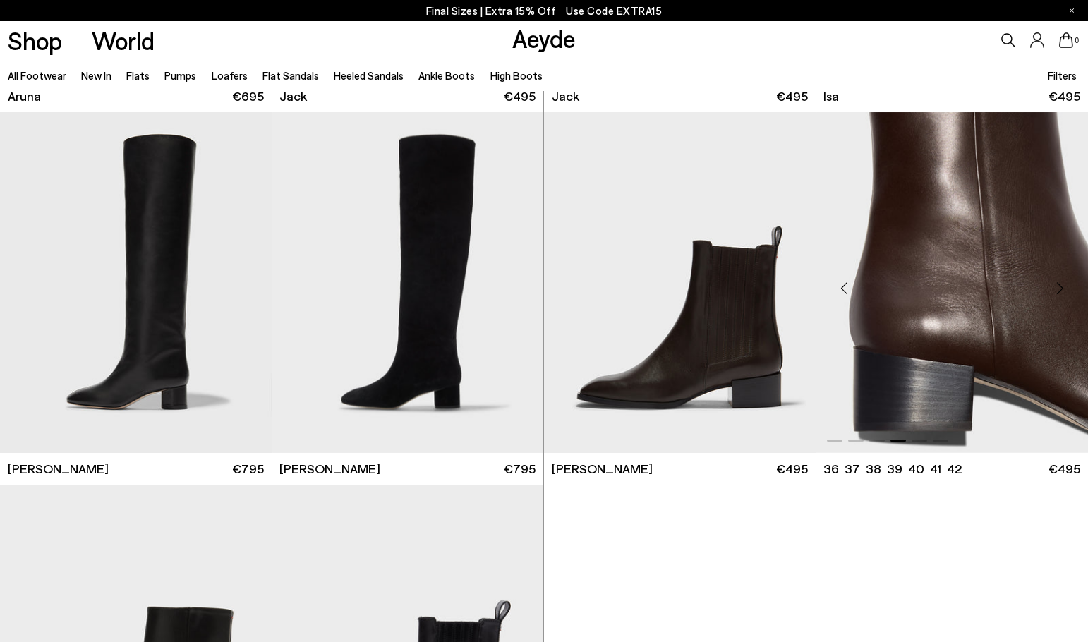
click at [1061, 285] on div "Next slide" at bounding box center [1060, 288] width 42 height 42
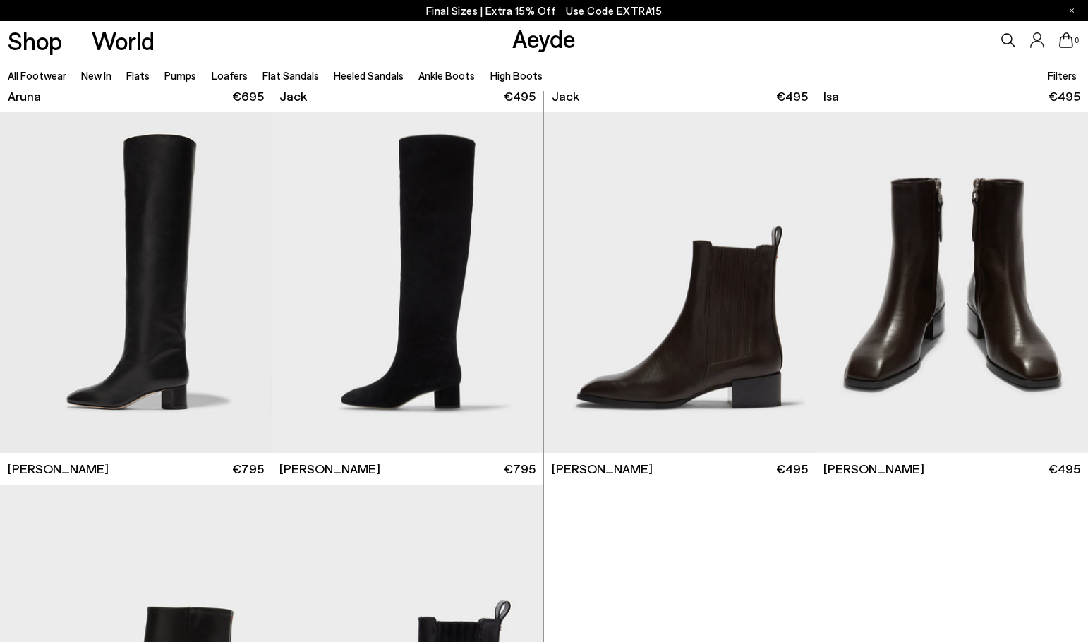
click at [433, 73] on link "Ankle Boots" at bounding box center [447, 75] width 56 height 13
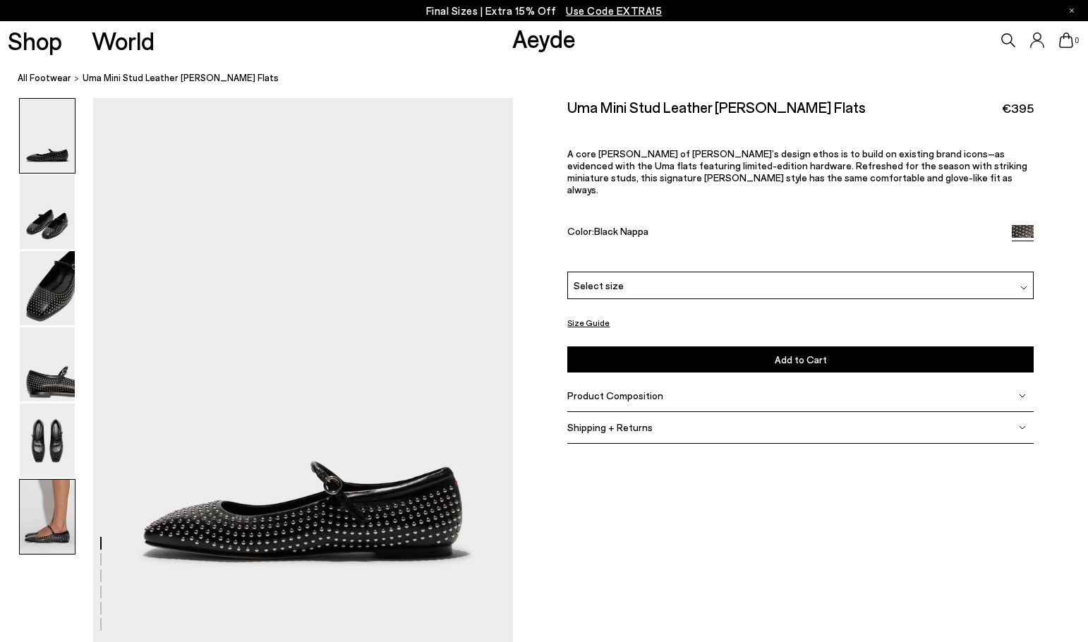
click at [61, 524] on img at bounding box center [47, 517] width 55 height 74
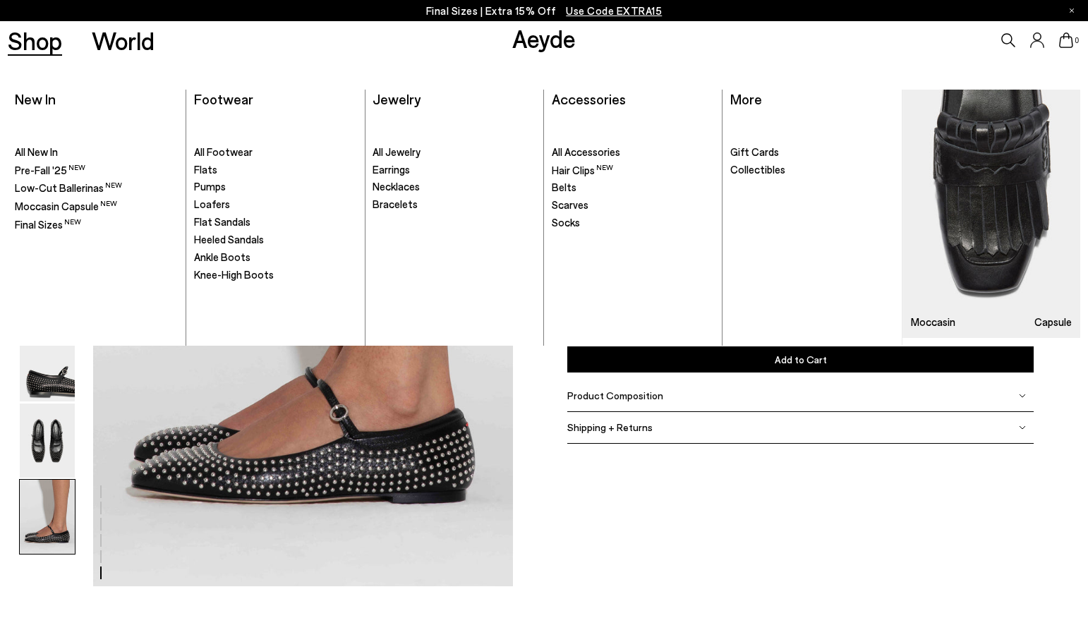
scroll to position [2894, 0]
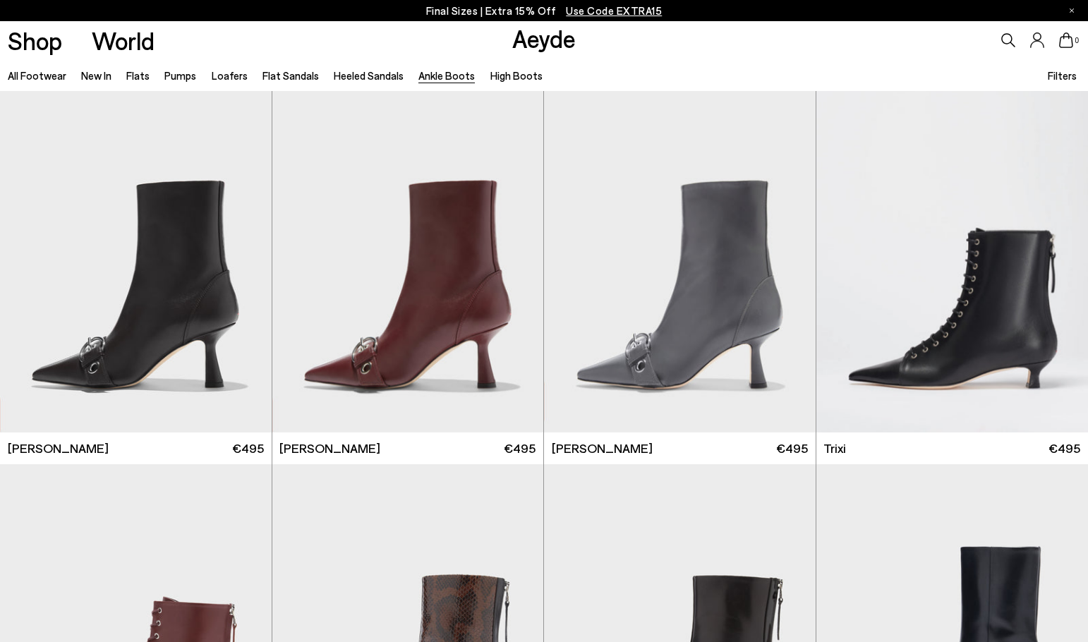
click at [1057, 74] on span "Filters" at bounding box center [1062, 75] width 29 height 13
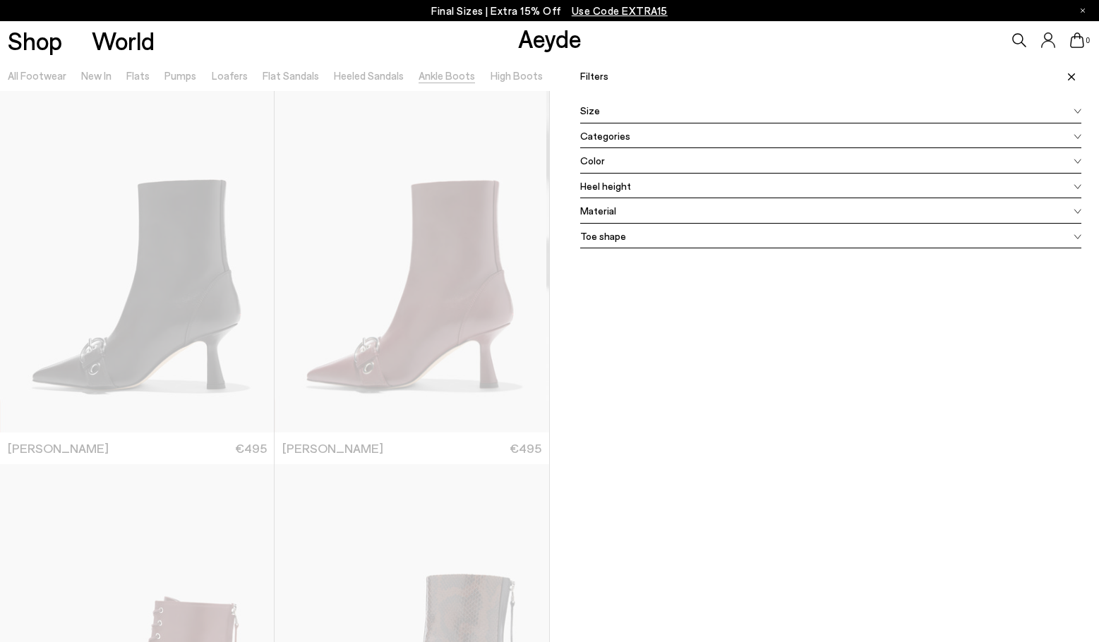
click at [623, 161] on div "Color" at bounding box center [831, 160] width 502 height 25
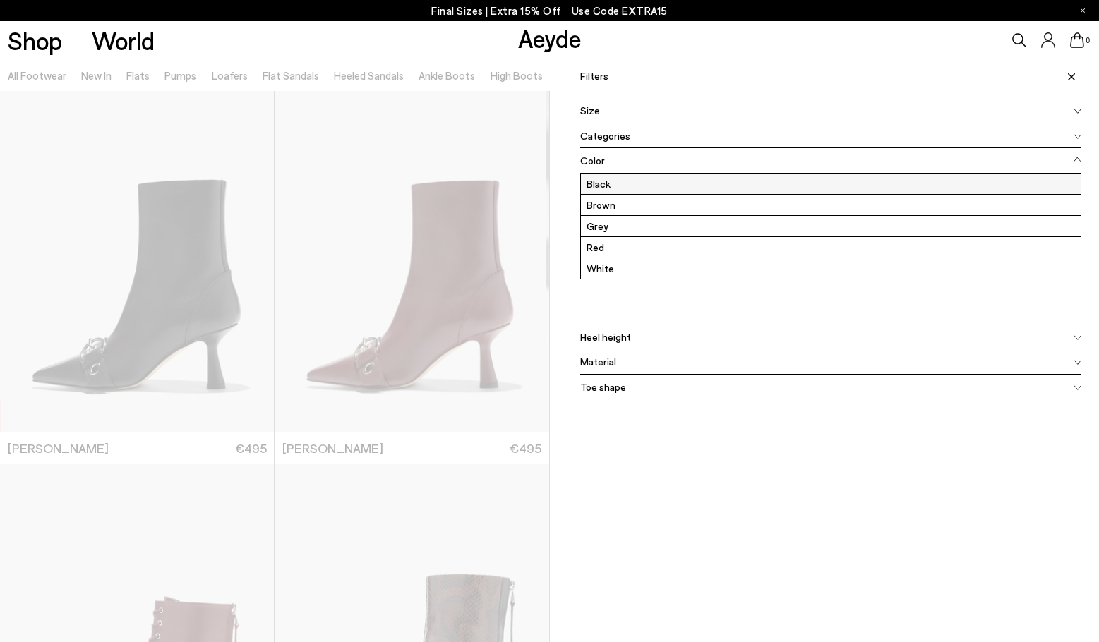
click at [601, 189] on label "Black" at bounding box center [831, 184] width 500 height 20
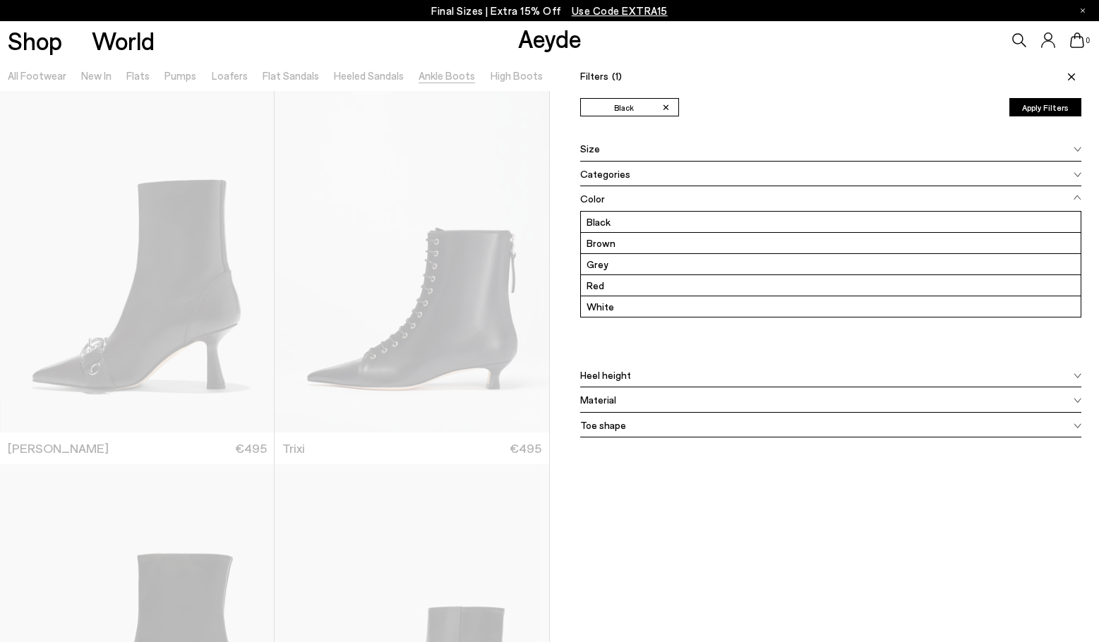
click at [1045, 109] on button "Apply Filters" at bounding box center [1045, 107] width 72 height 18
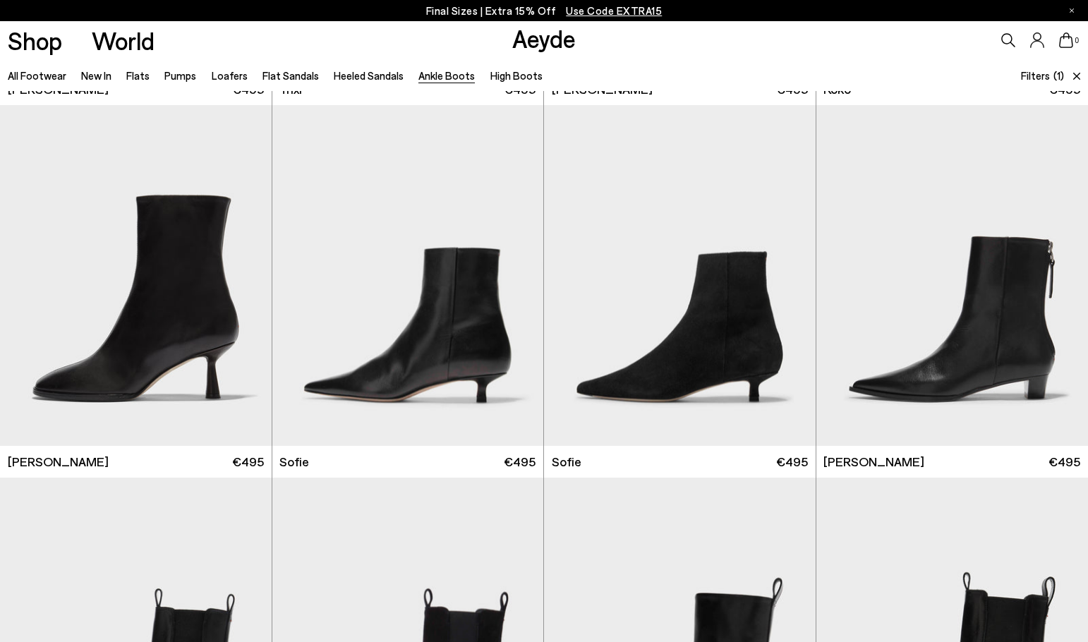
scroll to position [353, 0]
